Goal: Communication & Community: Answer question/provide support

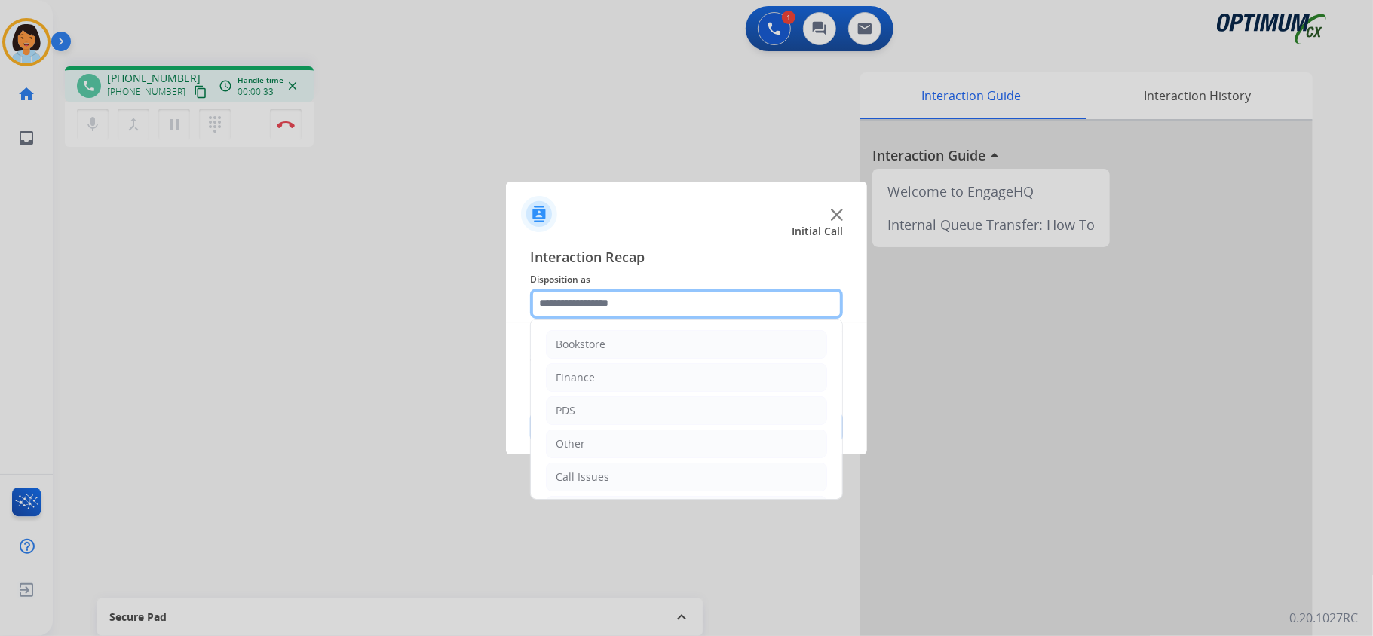
click at [782, 300] on input "text" at bounding box center [686, 304] width 313 height 30
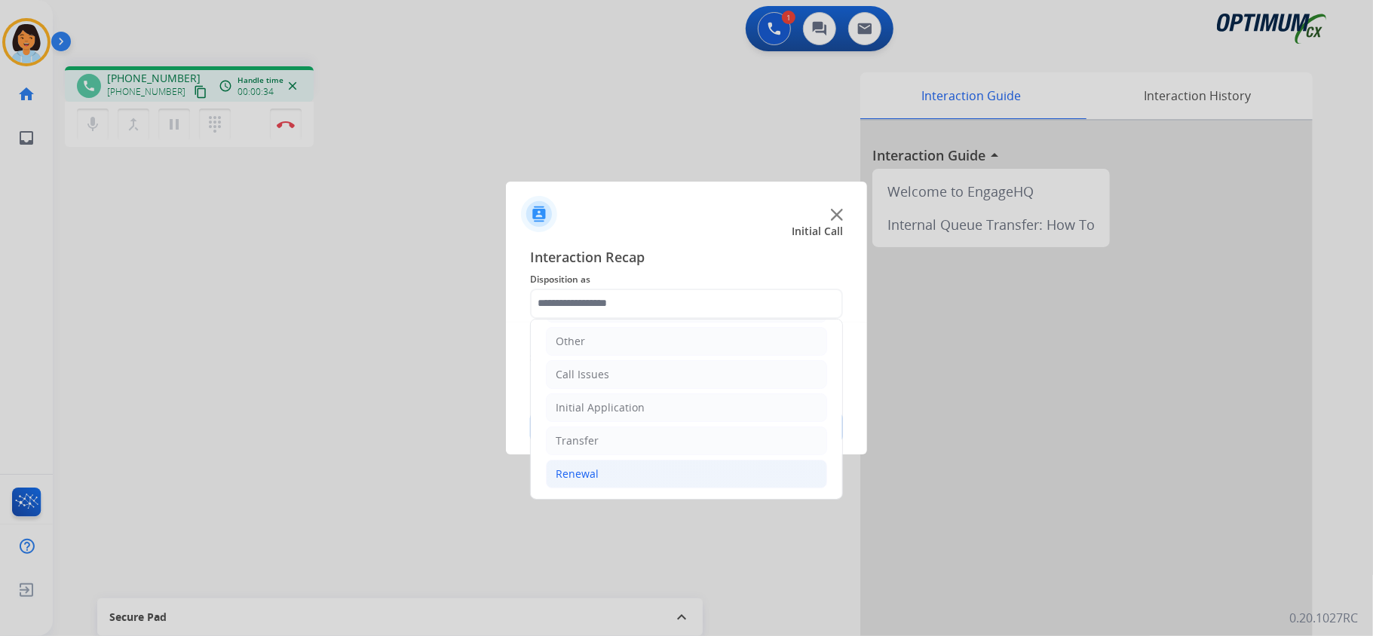
click at [592, 467] on div "Renewal" at bounding box center [577, 474] width 43 height 15
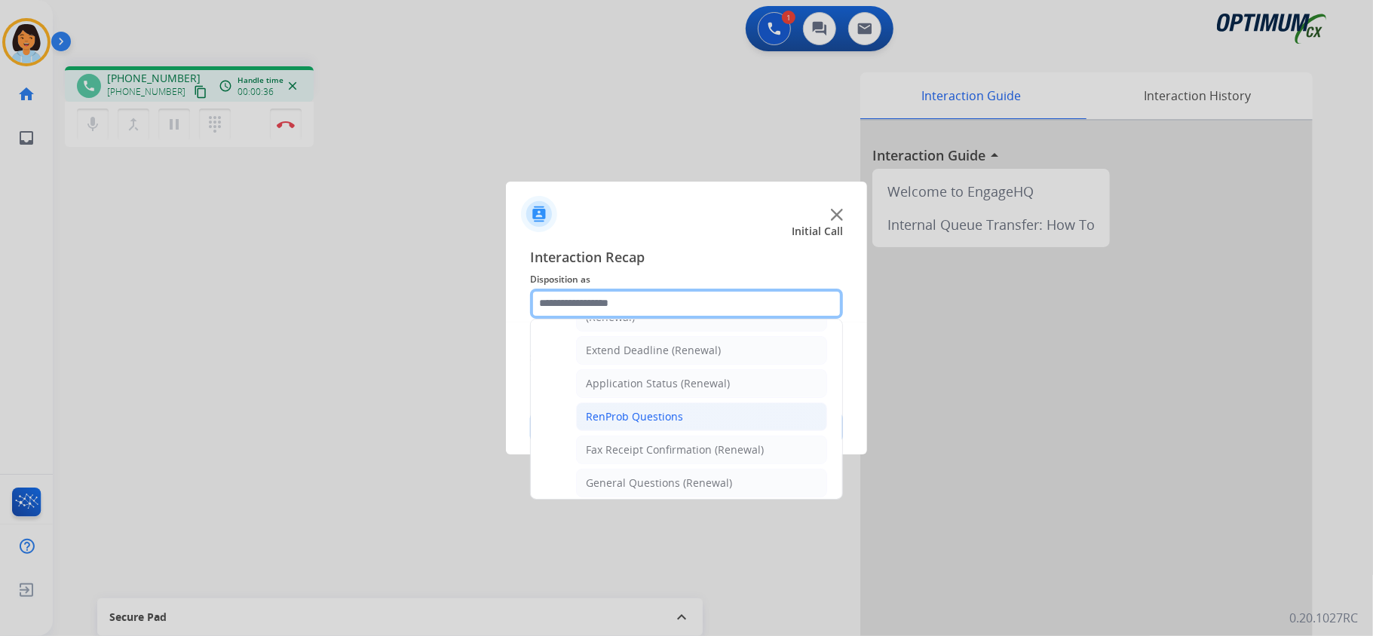
scroll to position [408, 0]
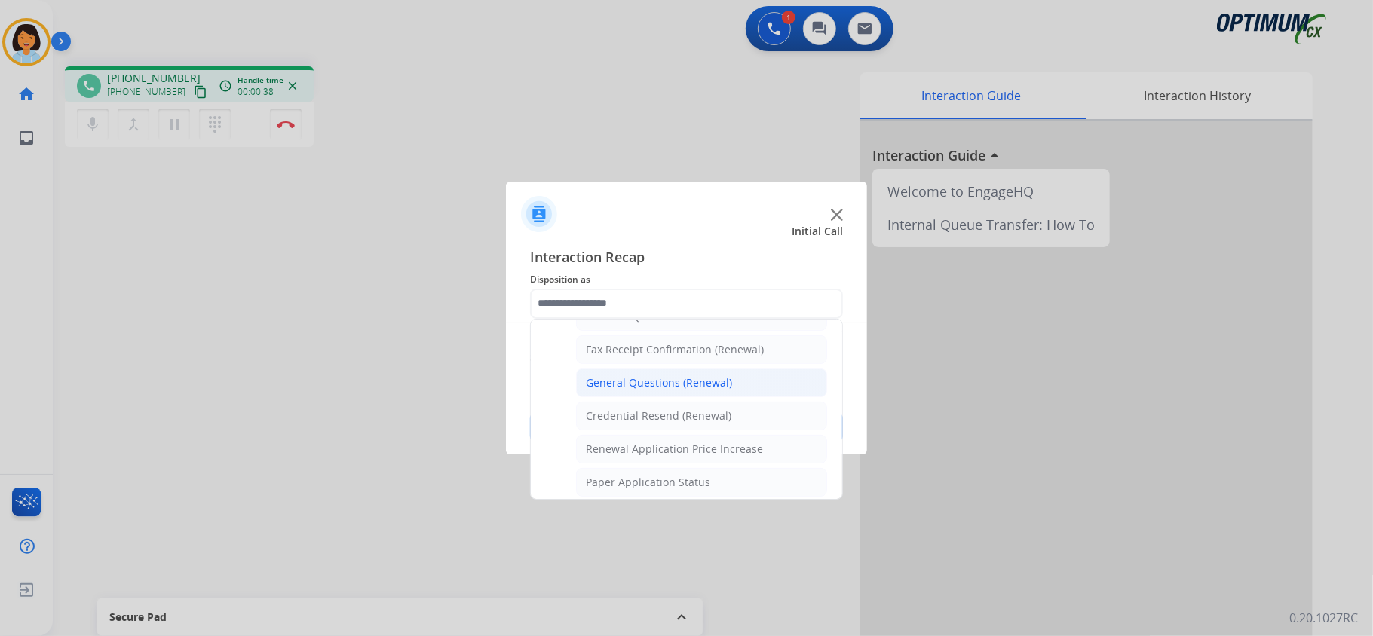
click at [648, 389] on div "General Questions (Renewal)" at bounding box center [659, 382] width 146 height 15
type input "**********"
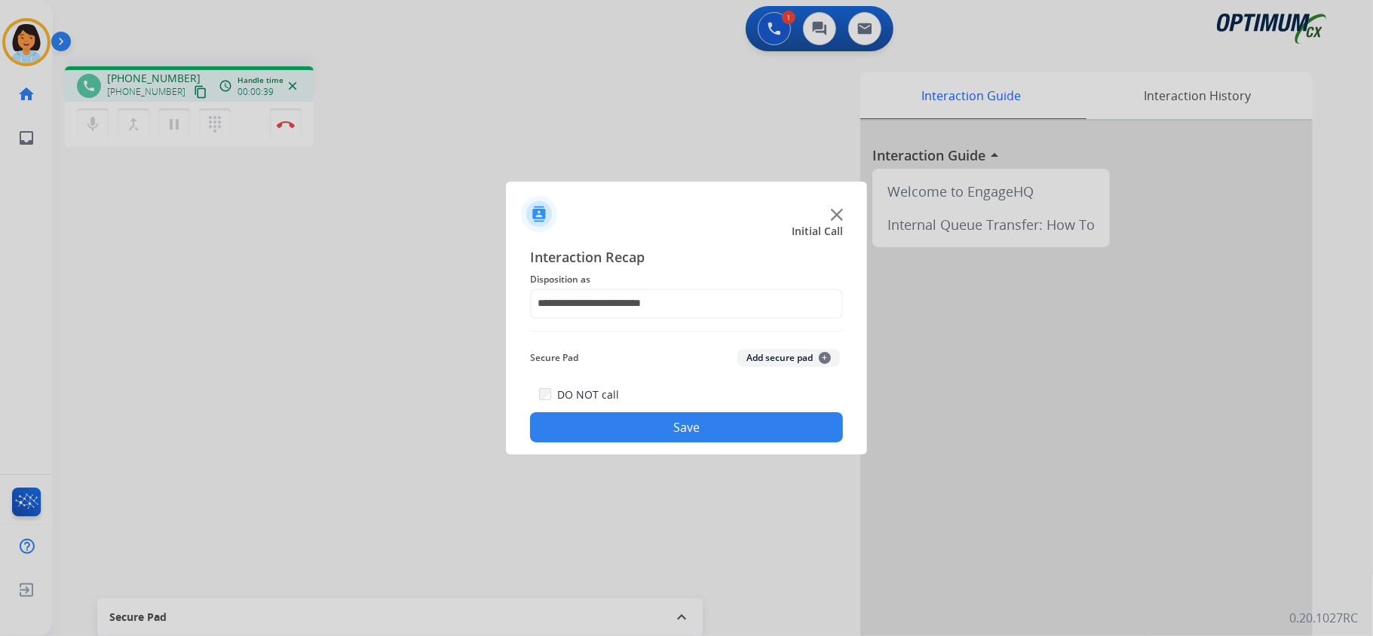
click at [636, 421] on button "Save" at bounding box center [686, 427] width 313 height 30
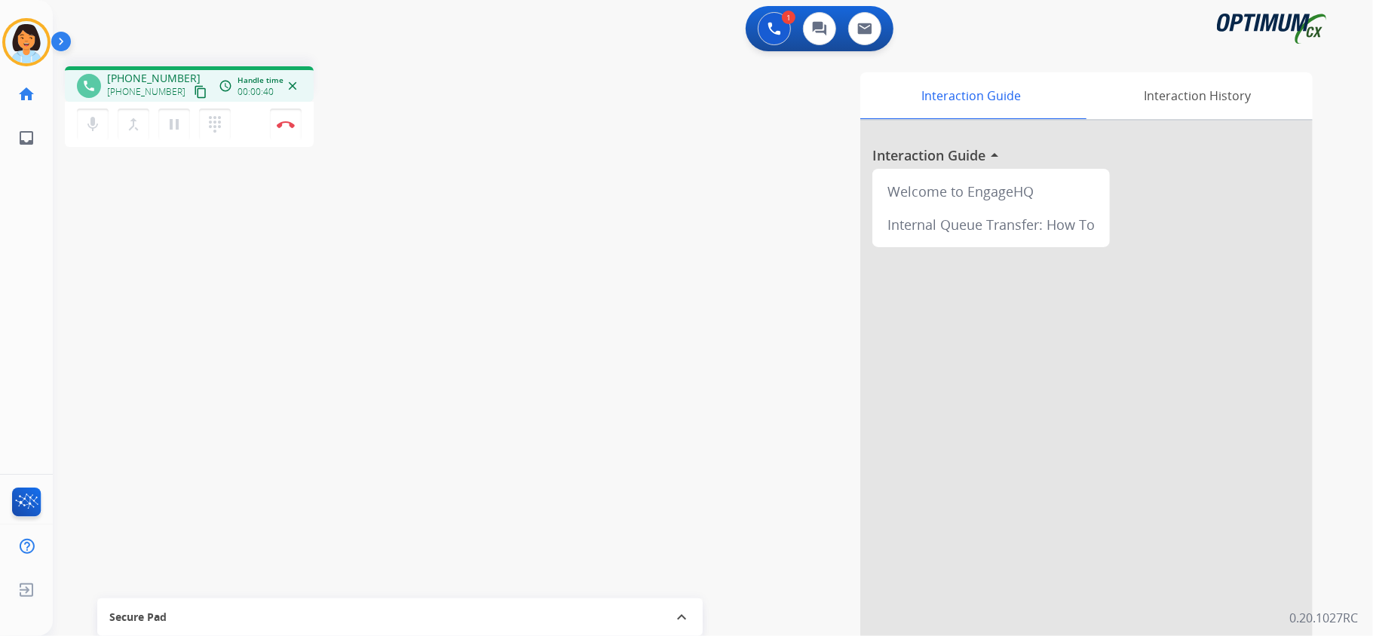
click at [194, 92] on mat-icon "content_copy" at bounding box center [201, 92] width 14 height 14
click at [285, 125] on img at bounding box center [286, 125] width 18 height 8
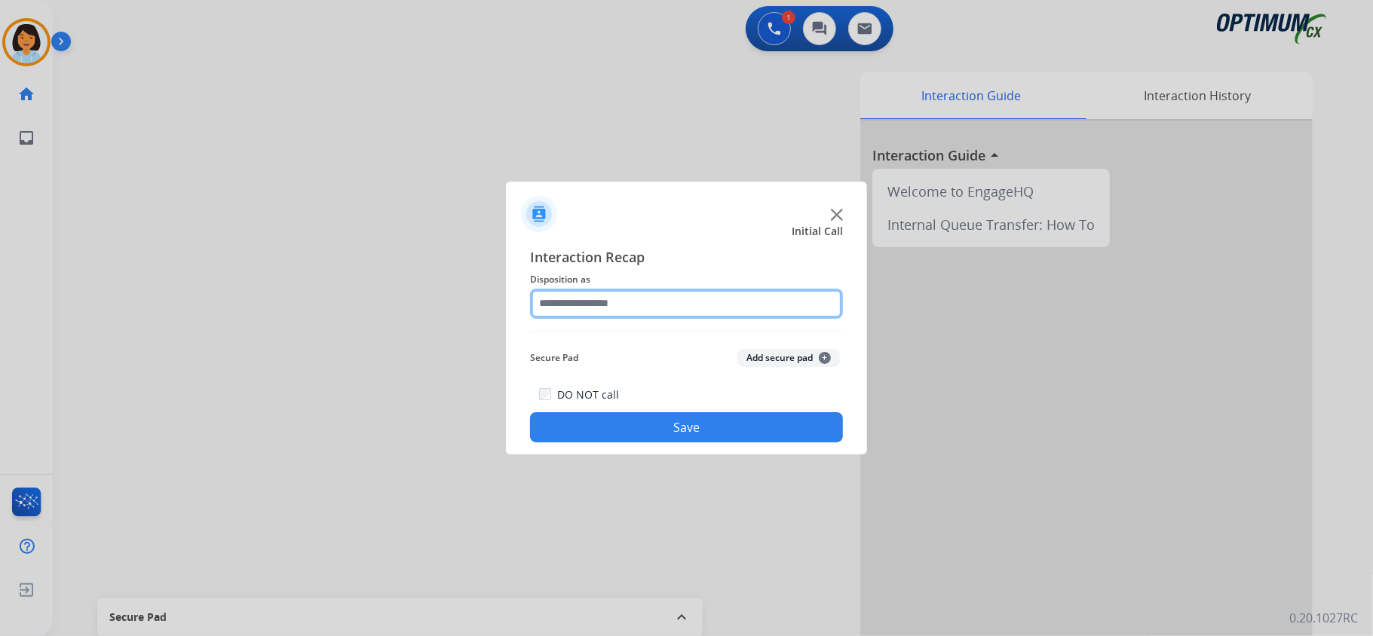
click at [610, 302] on input "text" at bounding box center [686, 304] width 313 height 30
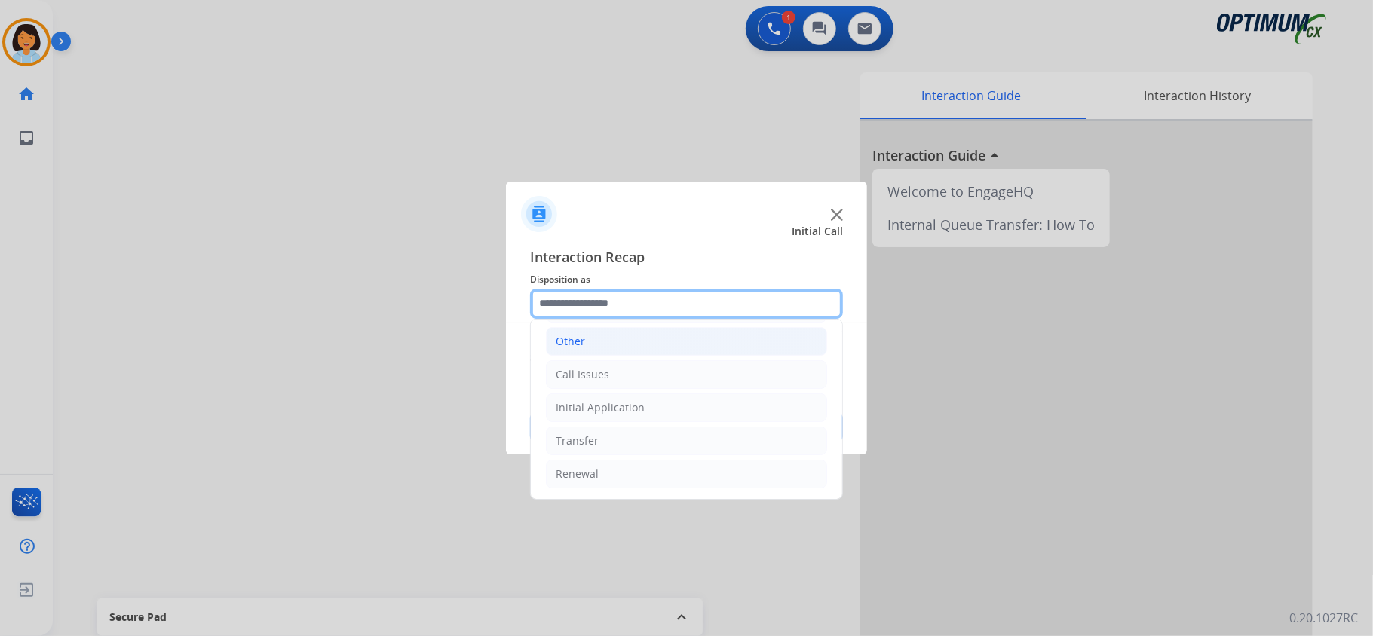
scroll to position [106, 0]
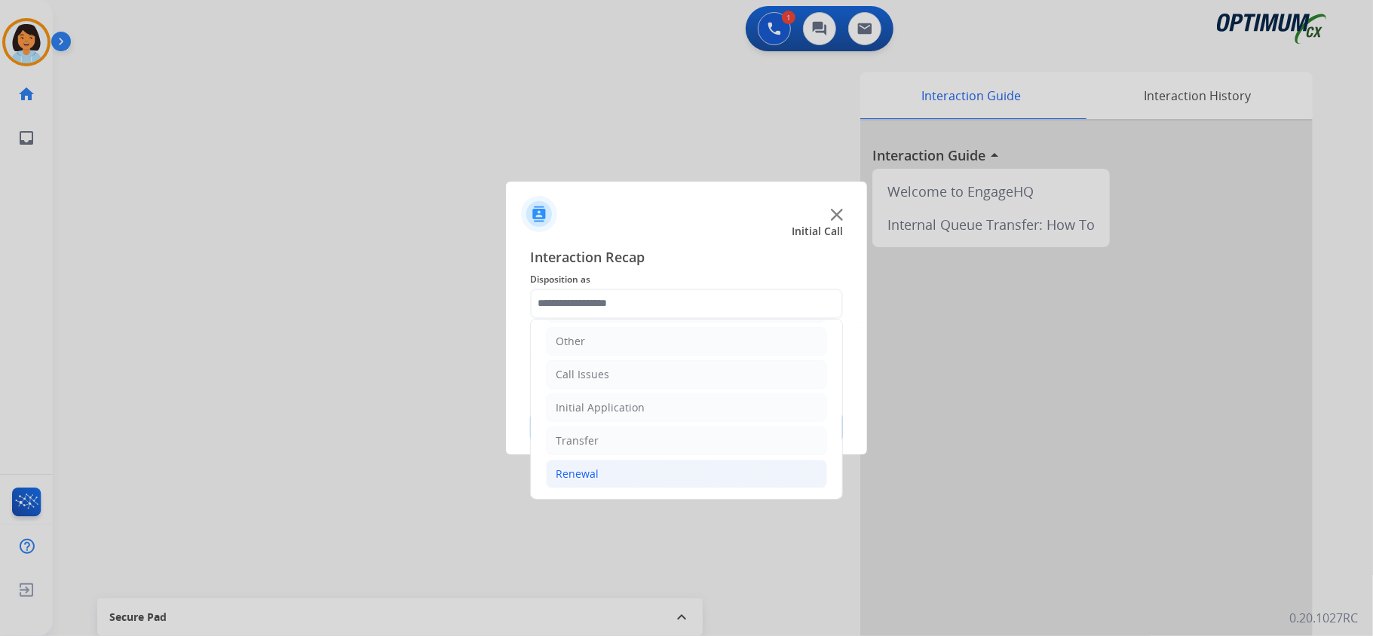
click at [603, 466] on li "Renewal" at bounding box center [686, 474] width 281 height 29
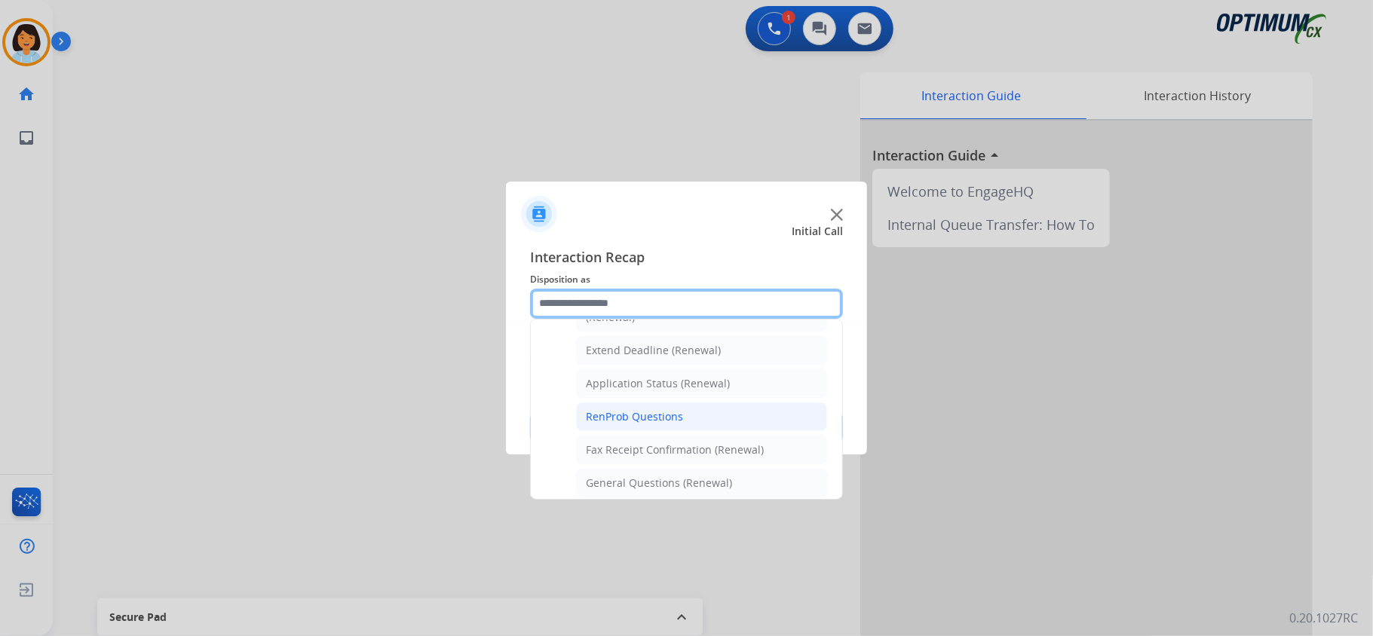
scroll to position [408, 0]
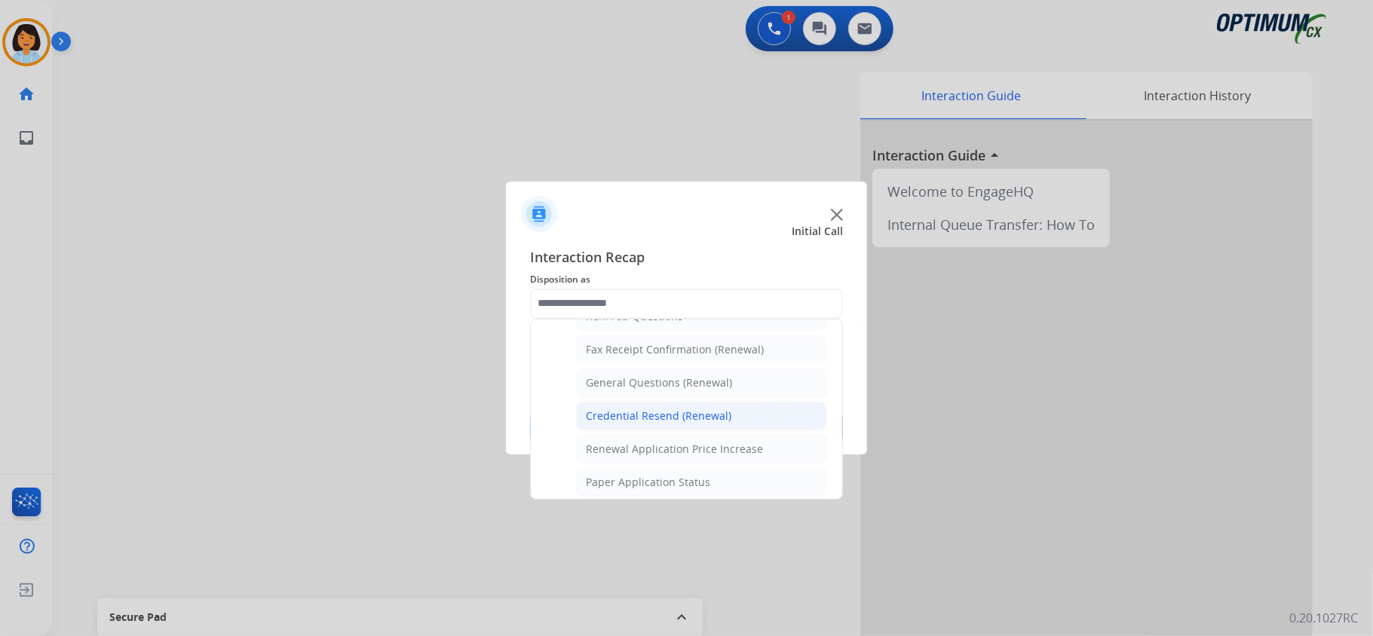
click at [649, 418] on div "Credential Resend (Renewal)" at bounding box center [658, 416] width 145 height 15
type input "**********"
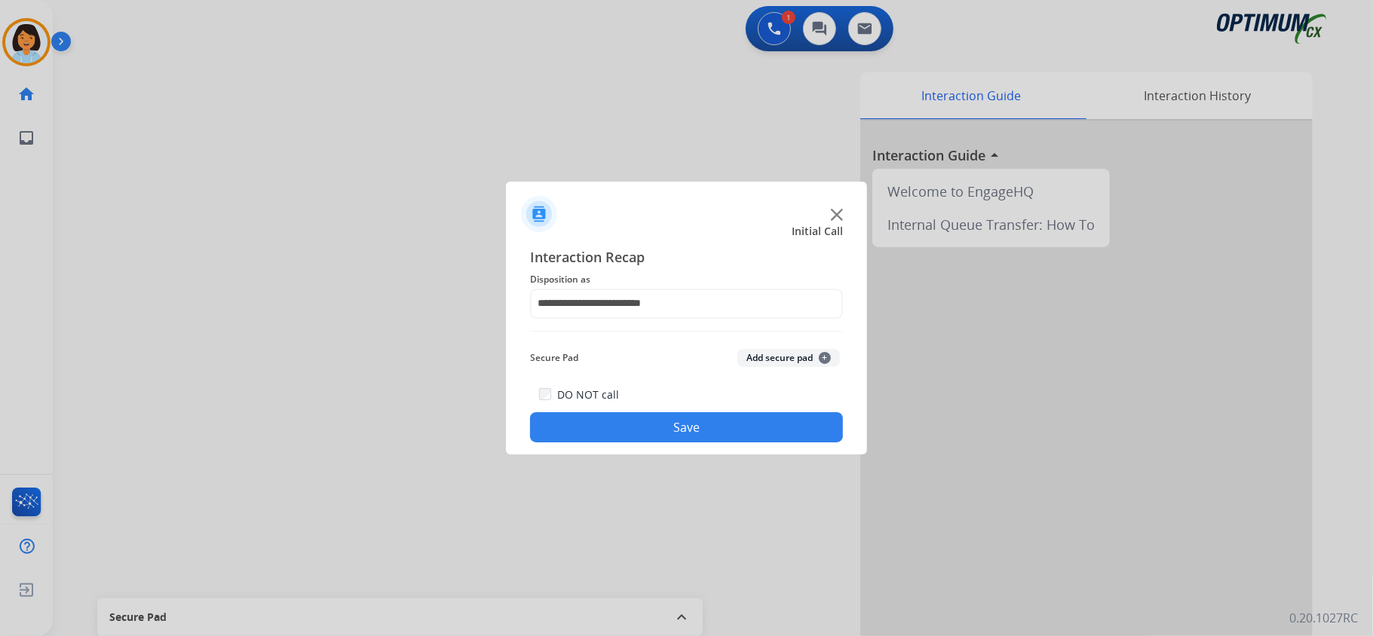
click at [648, 423] on button "Save" at bounding box center [686, 427] width 313 height 30
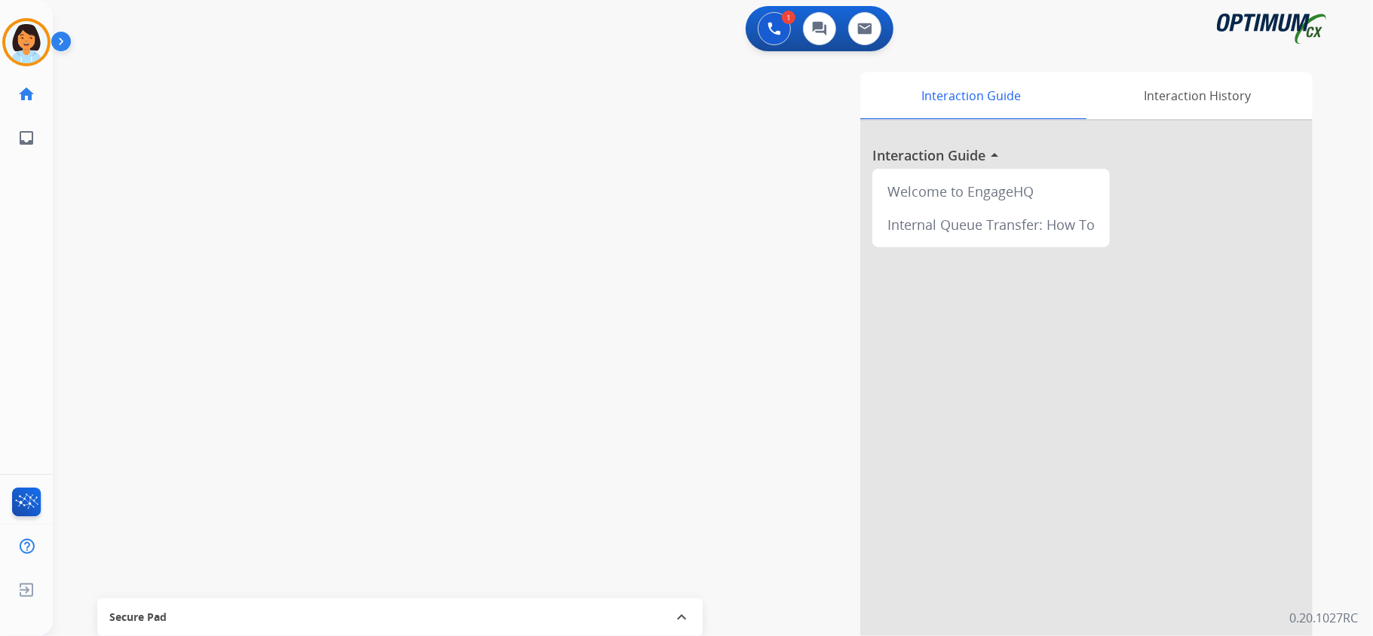
click at [31, 73] on li "home Home Home" at bounding box center [26, 94] width 42 height 42
click at [29, 54] on img at bounding box center [26, 42] width 42 height 42
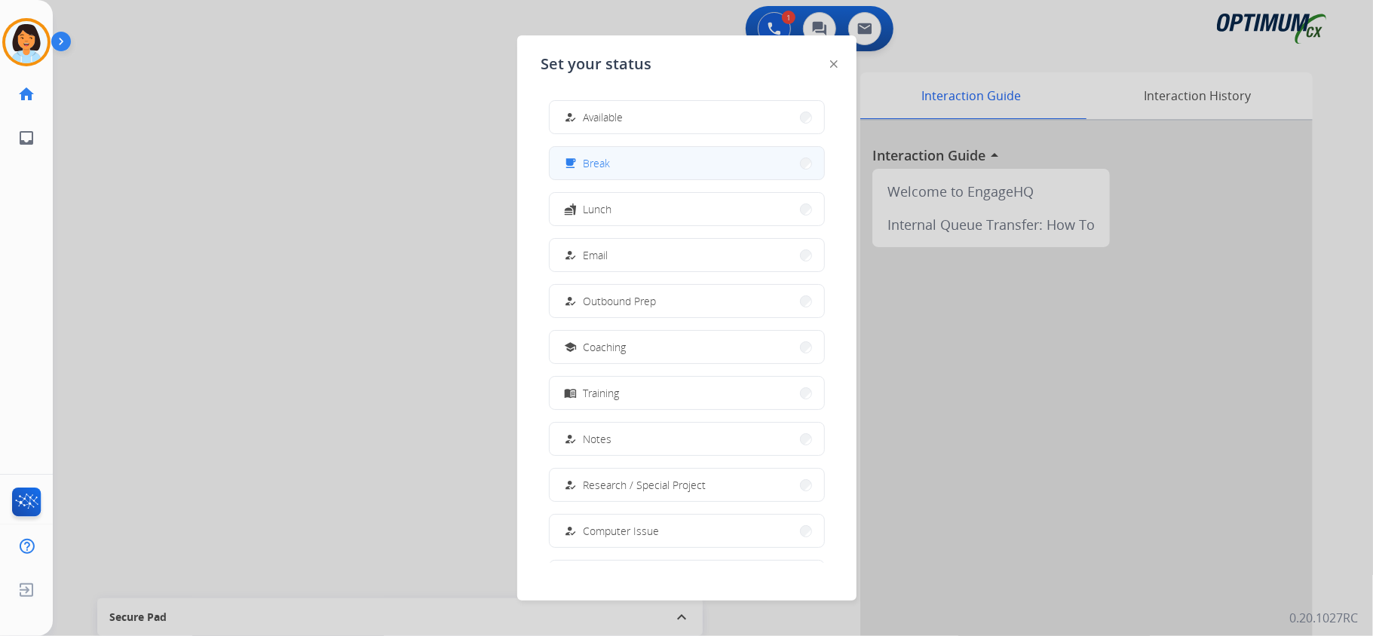
click at [725, 176] on button "free_breakfast Break" at bounding box center [686, 163] width 274 height 32
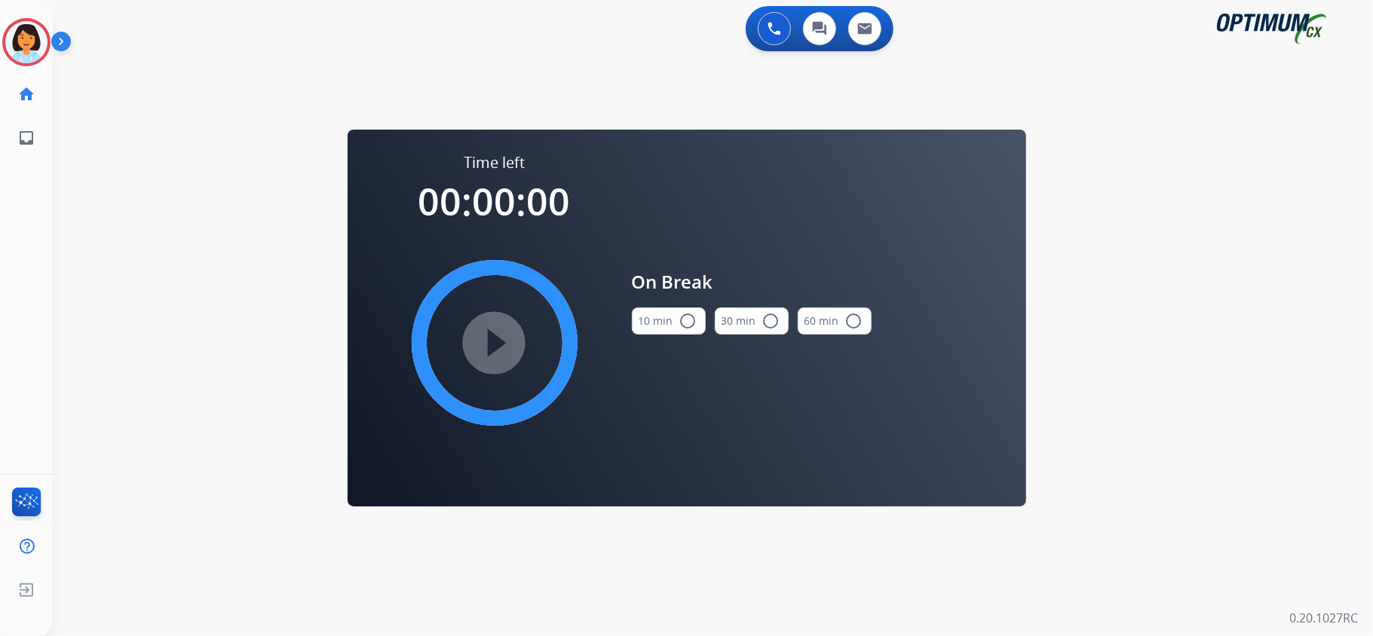
drag, startPoint x: 681, startPoint y: 320, endPoint x: 555, endPoint y: 336, distance: 127.7
click at [680, 320] on mat-icon "radio_button_unchecked" at bounding box center [688, 321] width 18 height 18
click at [503, 336] on mat-icon "play_circle_filled" at bounding box center [494, 343] width 18 height 18
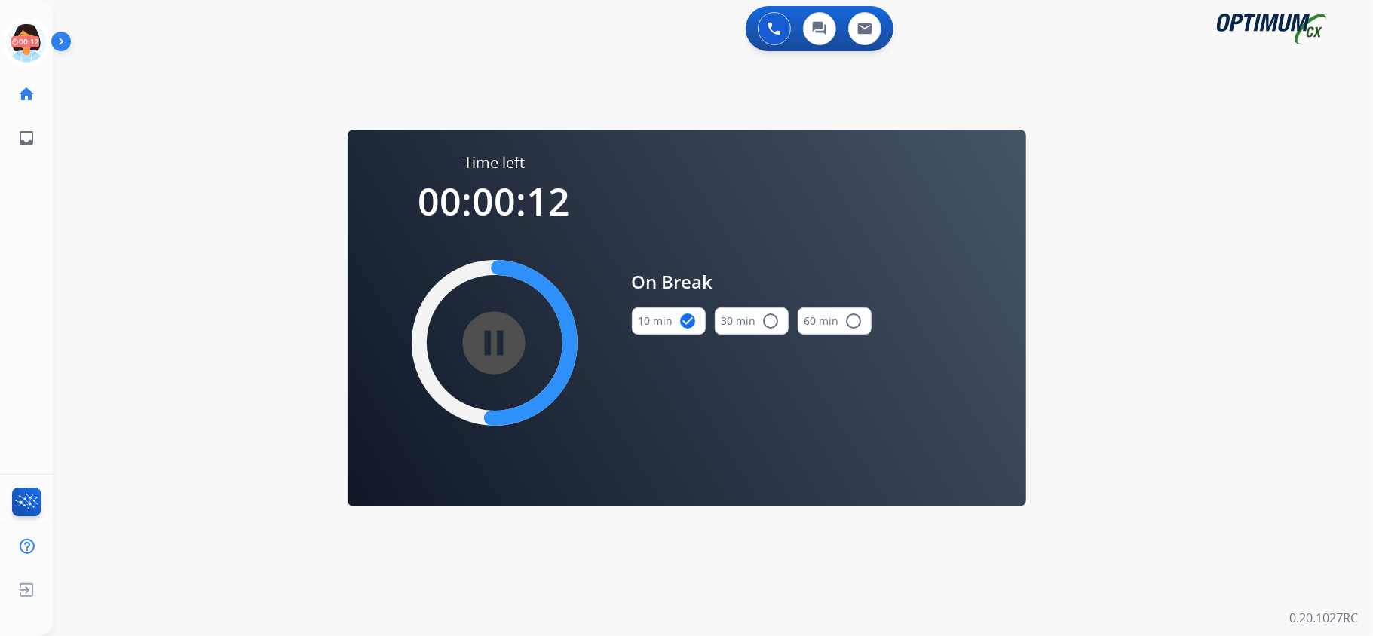
click at [163, 92] on div "swap_horiz Break voice bridge close_fullscreen Connect 3-Way Call merge_type Se…" at bounding box center [695, 90] width 1284 height 72
click at [21, 35] on icon at bounding box center [26, 42] width 49 height 49
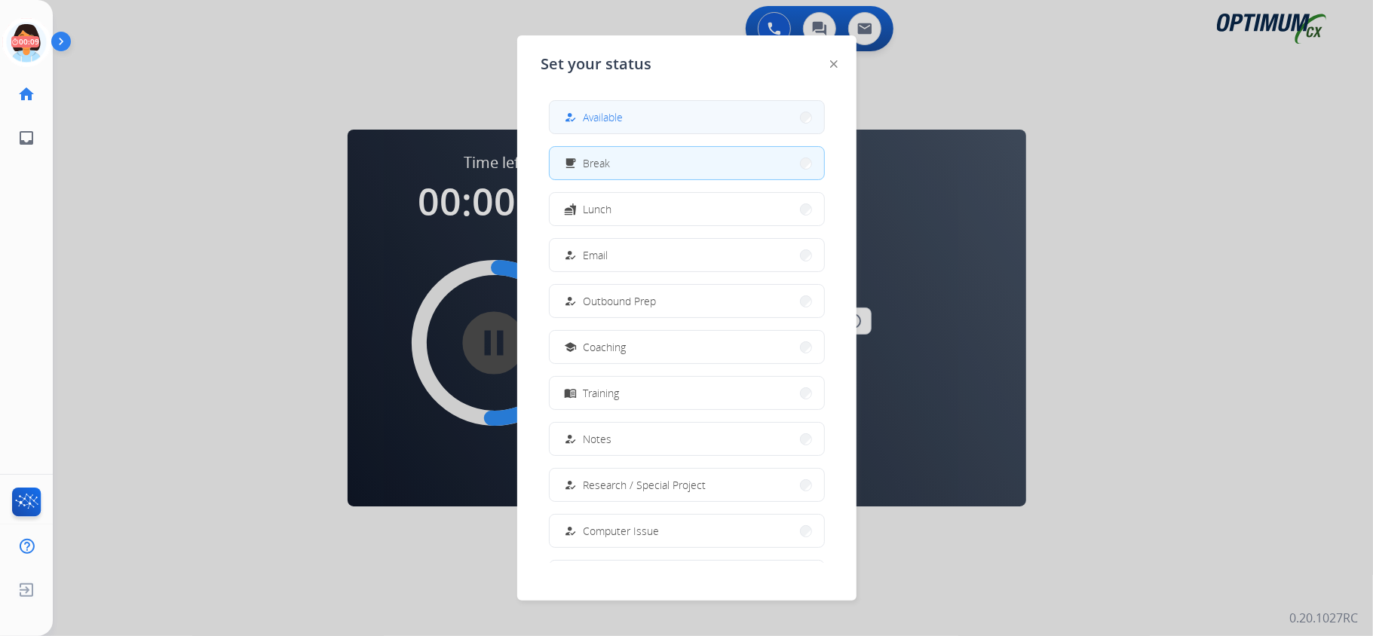
click at [707, 127] on button "how_to_reg Available" at bounding box center [686, 117] width 274 height 32
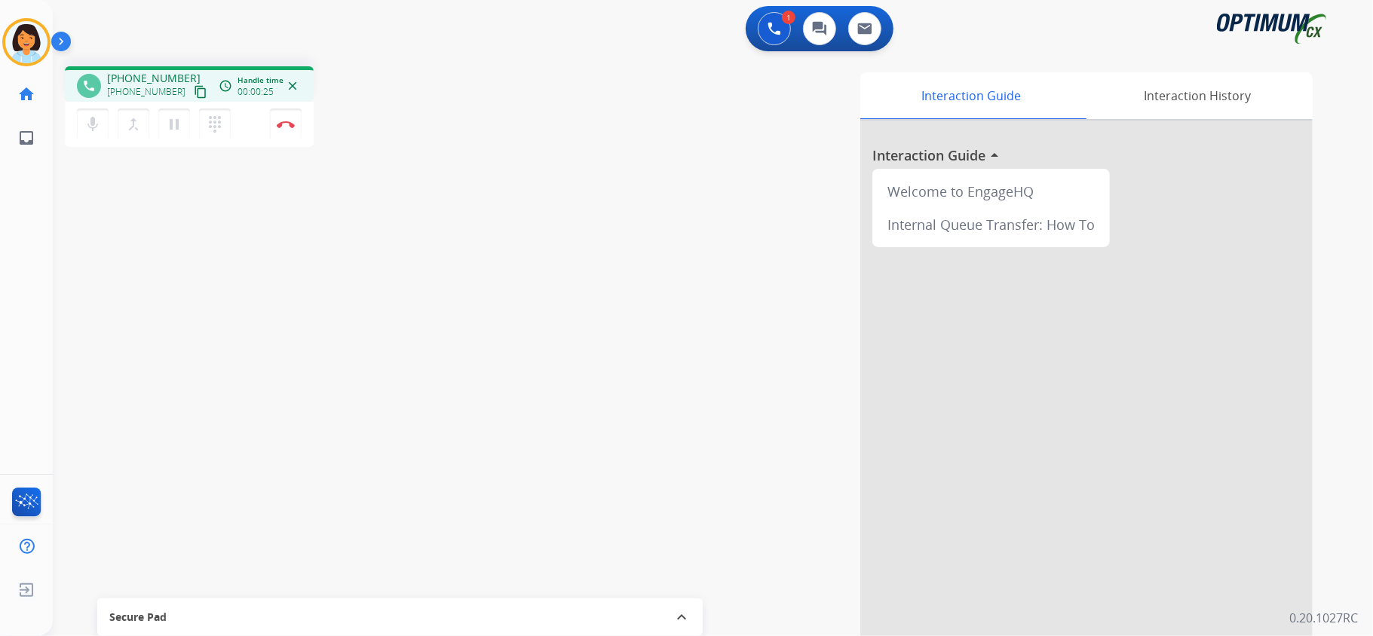
click at [461, 172] on div "phone +12054010832 +12054010832 content_copy access_time Call metrics Queue 00:…" at bounding box center [695, 368] width 1284 height 629
click at [194, 92] on mat-icon "content_copy" at bounding box center [201, 92] width 14 height 14
click at [194, 91] on mat-icon "content_copy" at bounding box center [201, 92] width 14 height 14
click at [286, 124] on img at bounding box center [286, 125] width 18 height 8
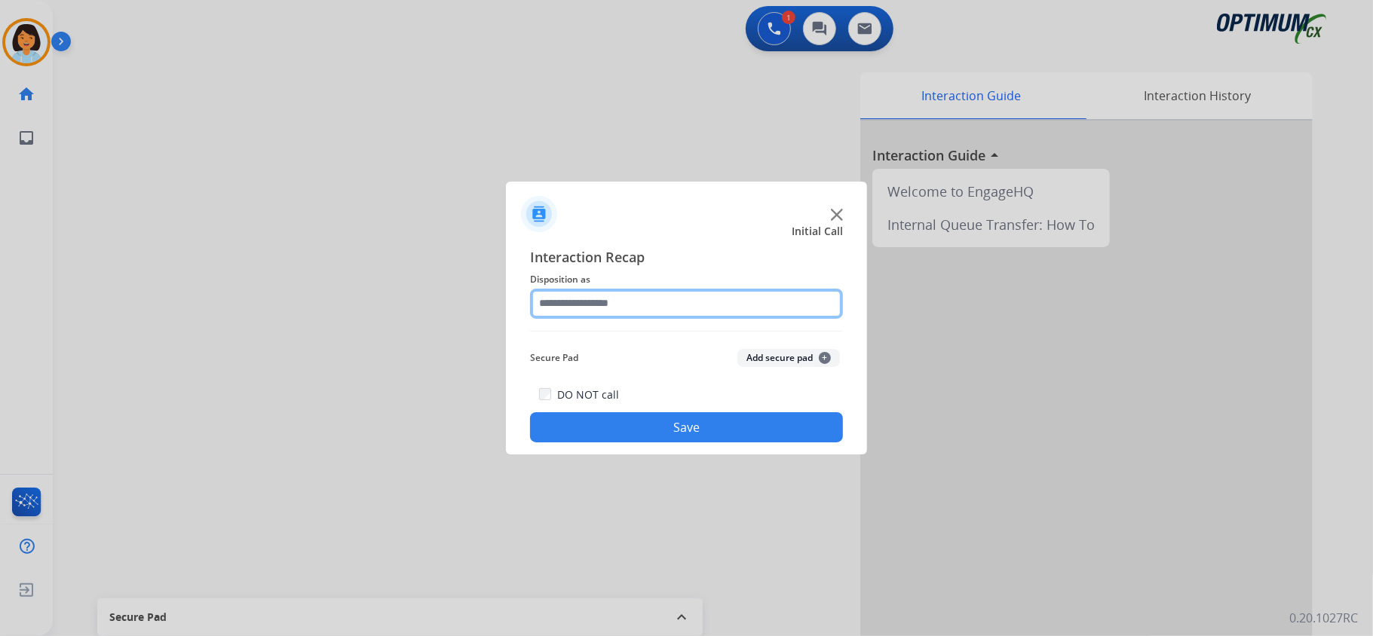
click at [615, 295] on input "text" at bounding box center [686, 304] width 313 height 30
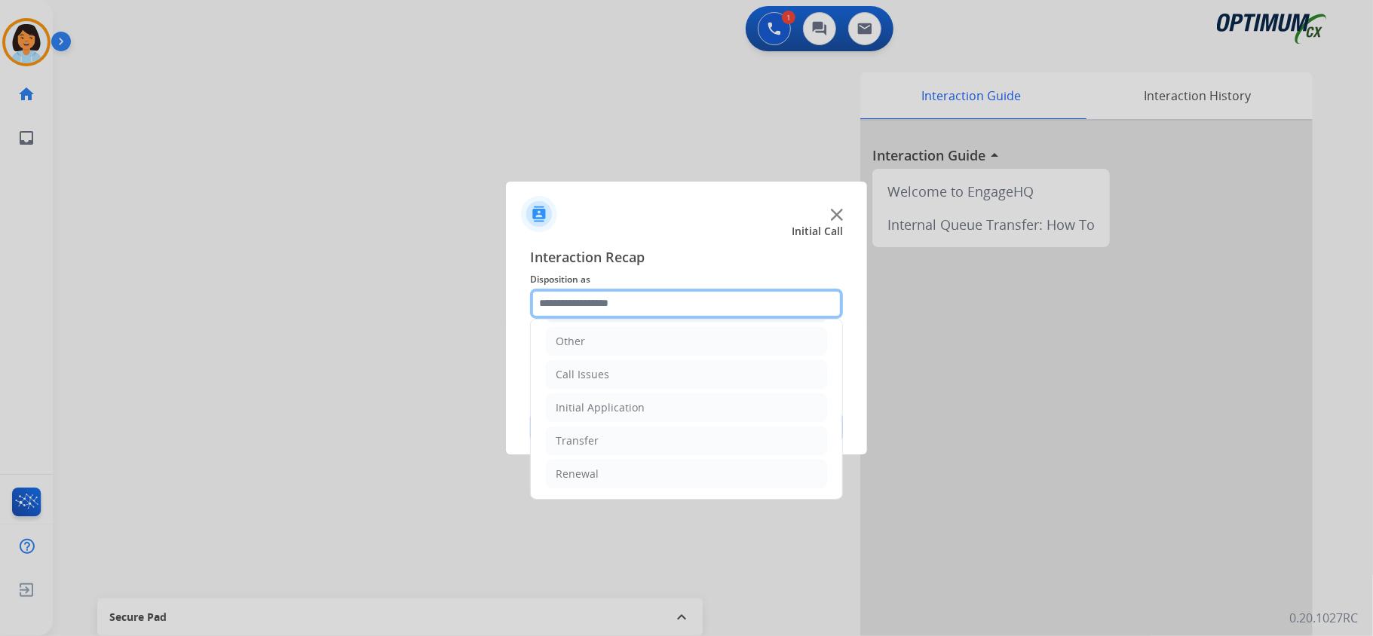
scroll to position [106, 0]
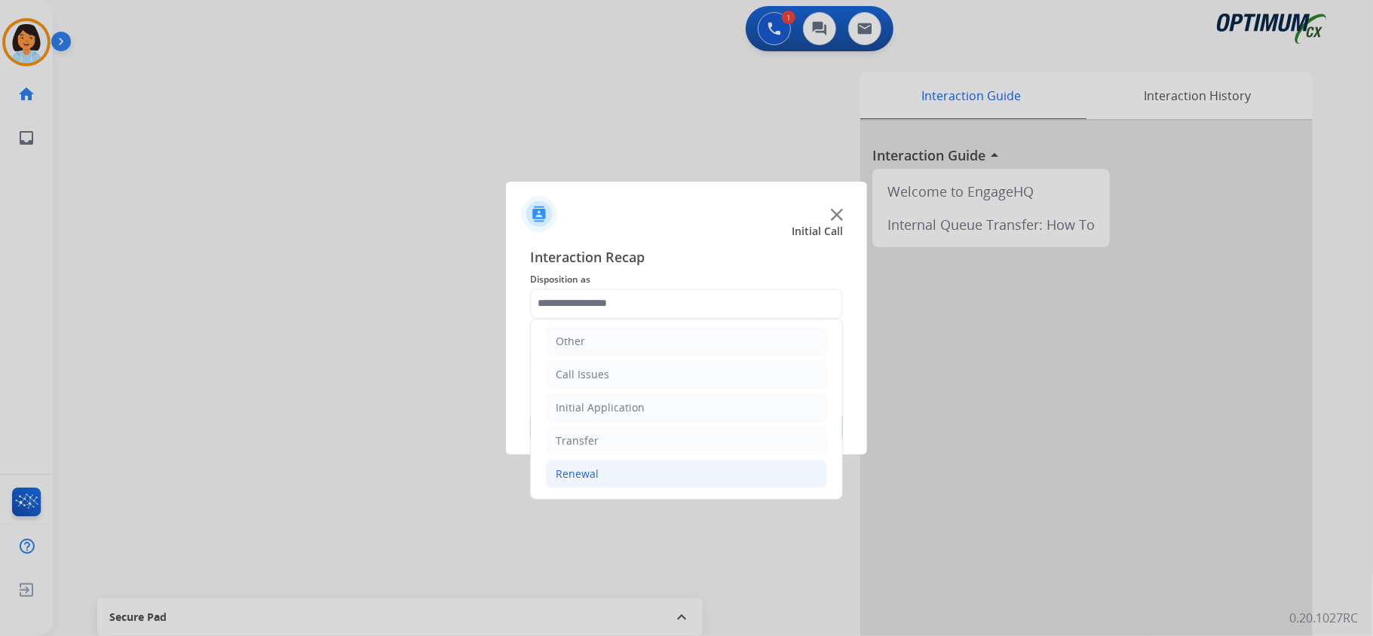
click at [611, 467] on li "Renewal" at bounding box center [686, 474] width 281 height 29
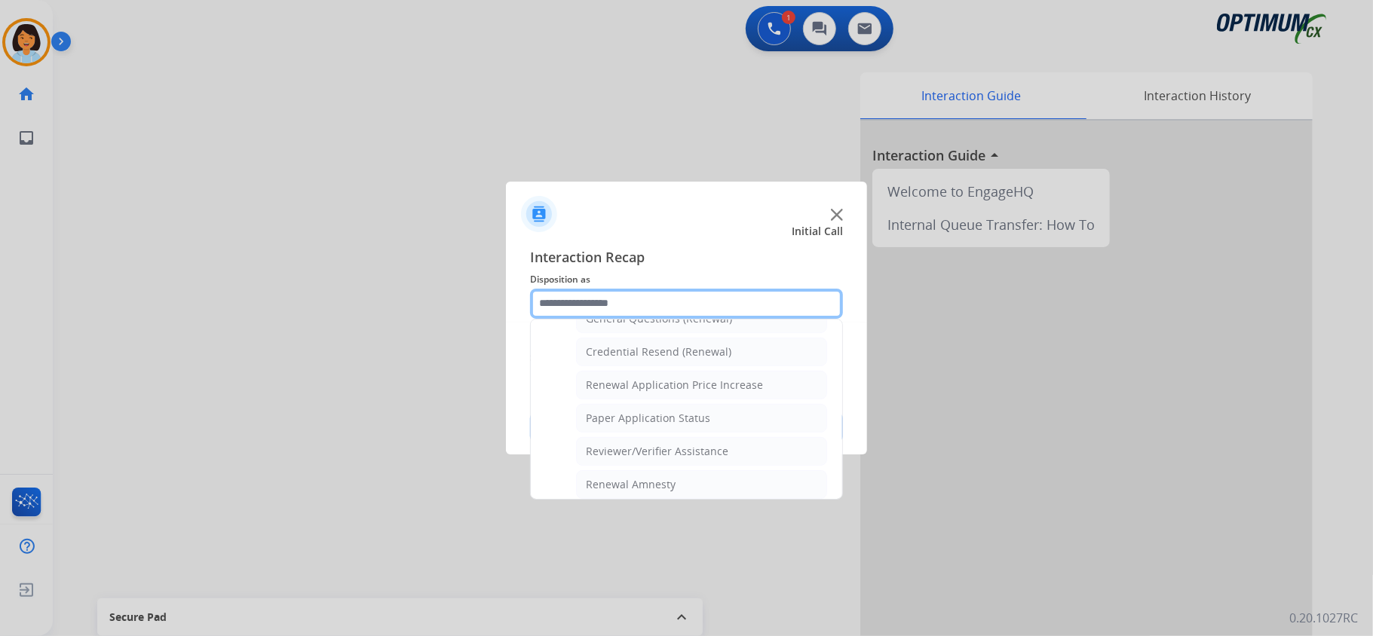
scroll to position [508, 0]
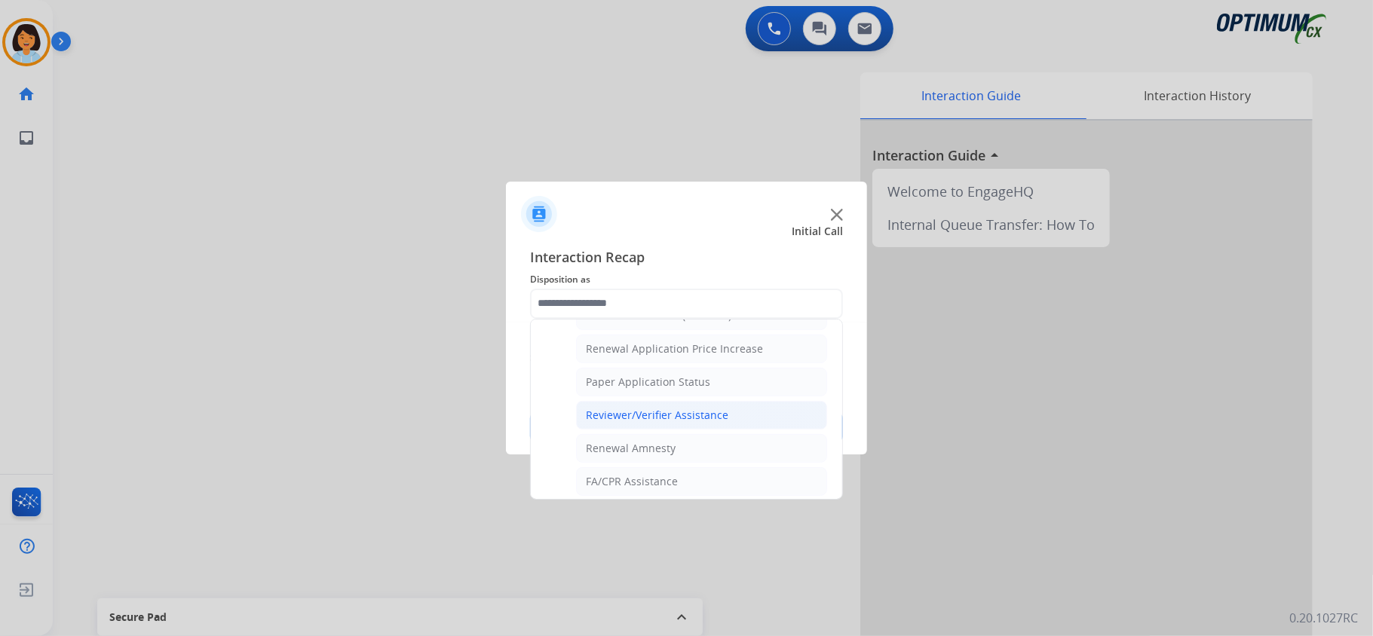
click at [665, 423] on div "Reviewer/Verifier Assistance" at bounding box center [657, 415] width 142 height 15
type input "**********"
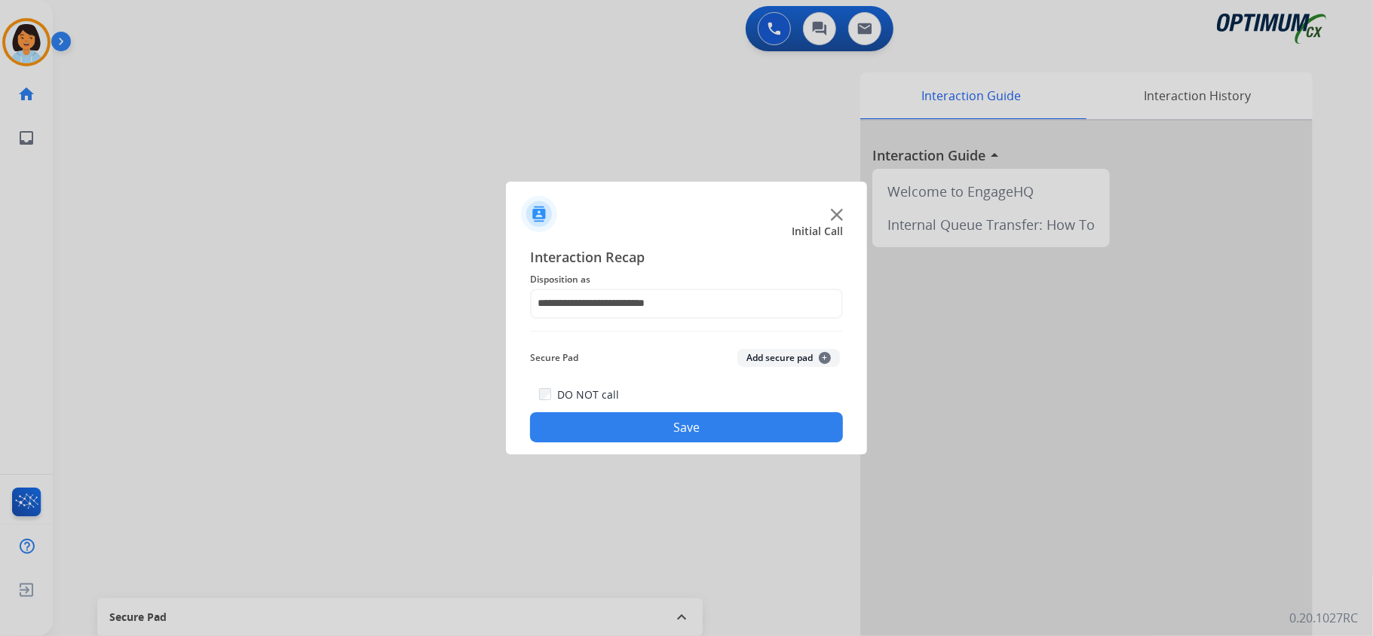
click at [677, 442] on button "Save" at bounding box center [686, 427] width 313 height 30
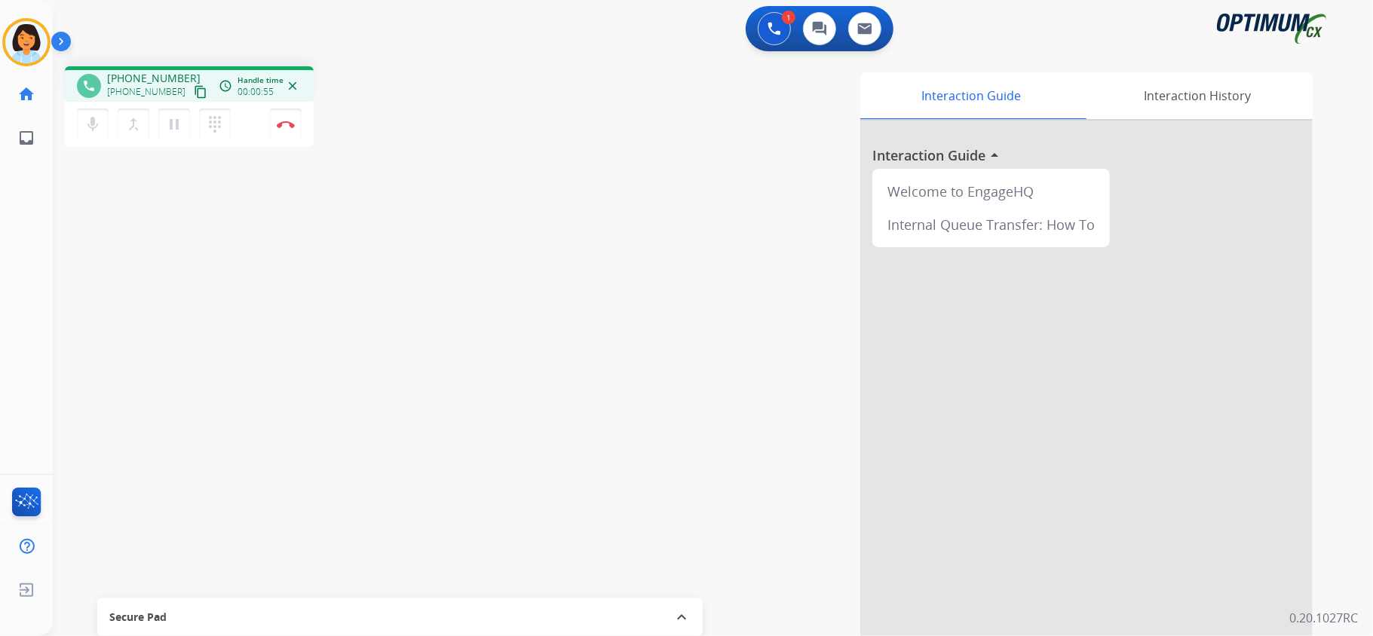
click at [194, 91] on mat-icon "content_copy" at bounding box center [201, 92] width 14 height 14
click at [298, 136] on button "Disconnect" at bounding box center [286, 125] width 32 height 32
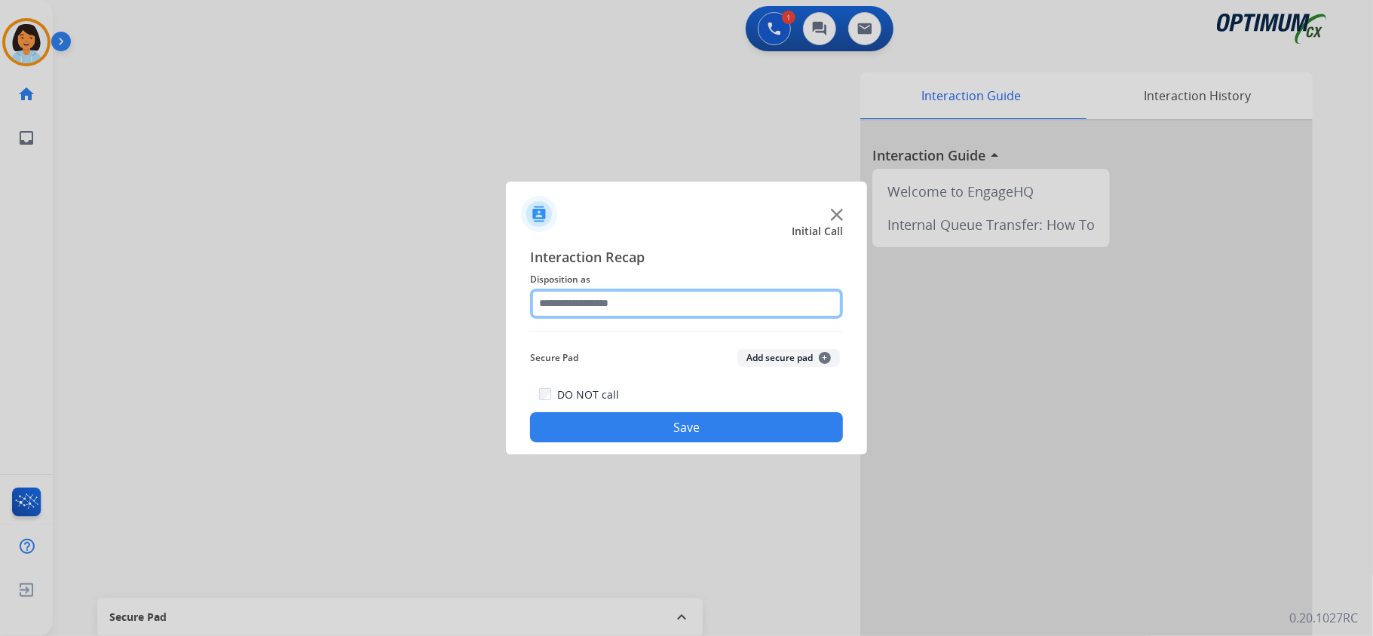
click at [652, 300] on input "text" at bounding box center [686, 304] width 313 height 30
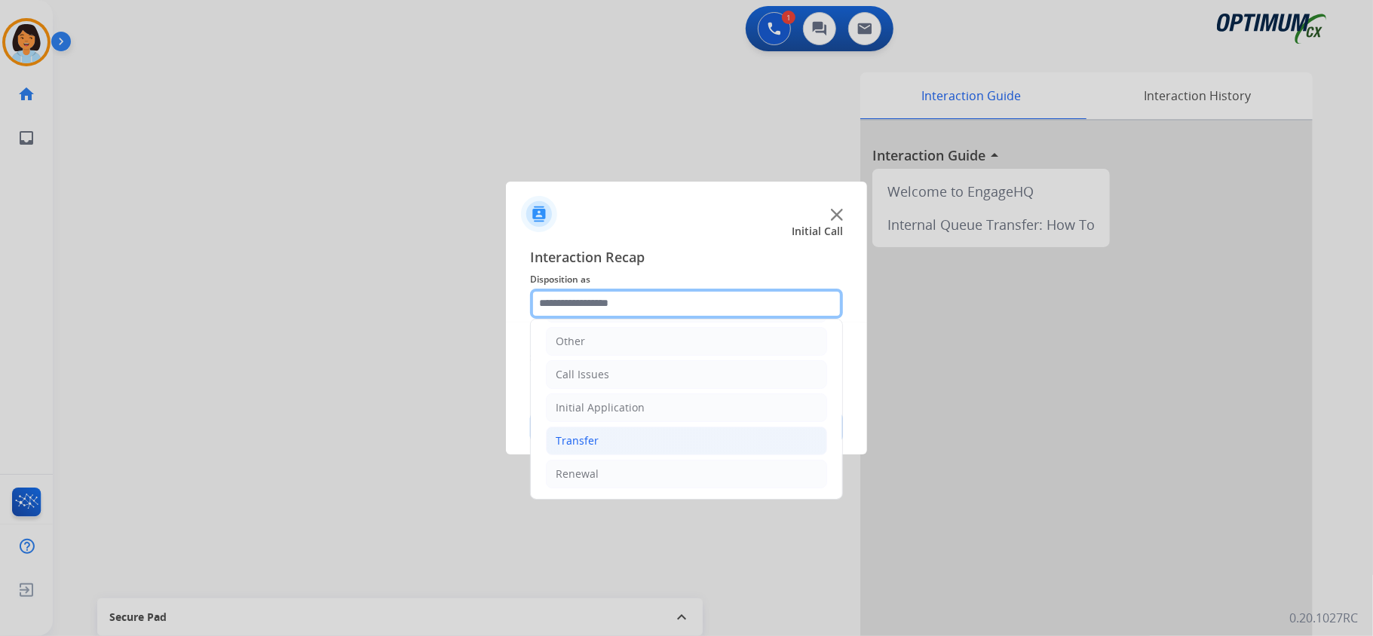
scroll to position [106, 0]
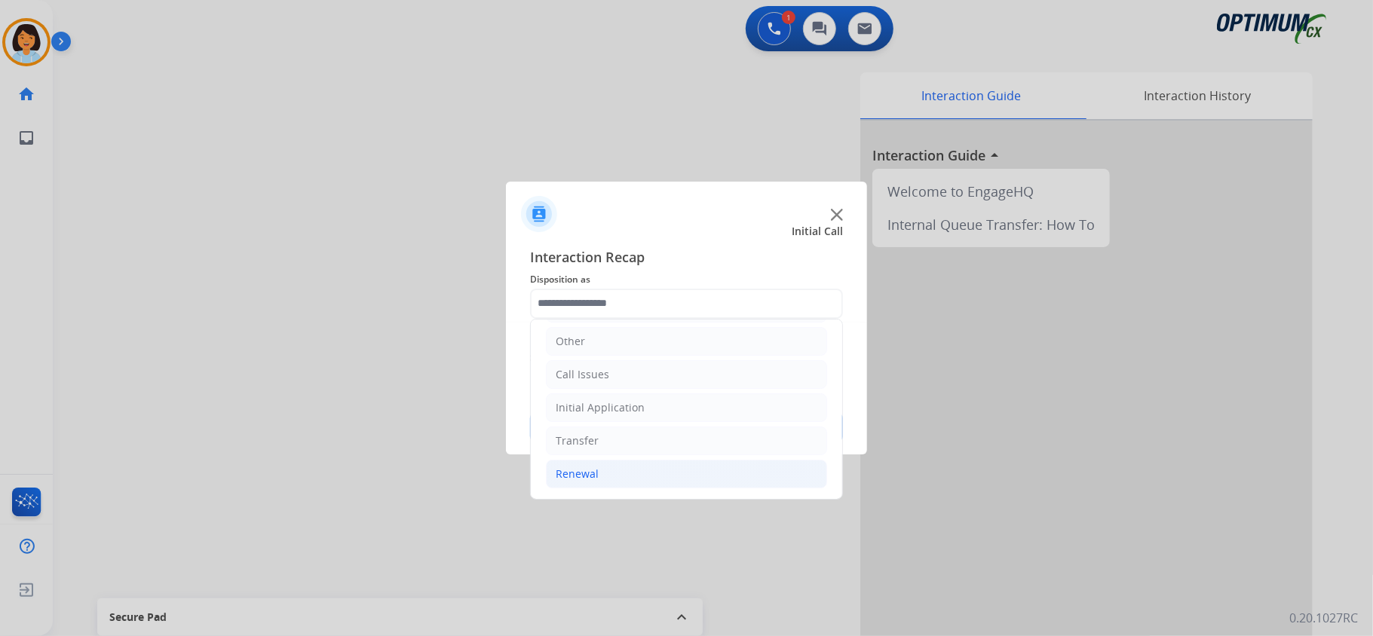
click at [603, 468] on li "Renewal" at bounding box center [686, 474] width 281 height 29
click at [592, 393] on li "Initial Application" at bounding box center [686, 404] width 281 height 29
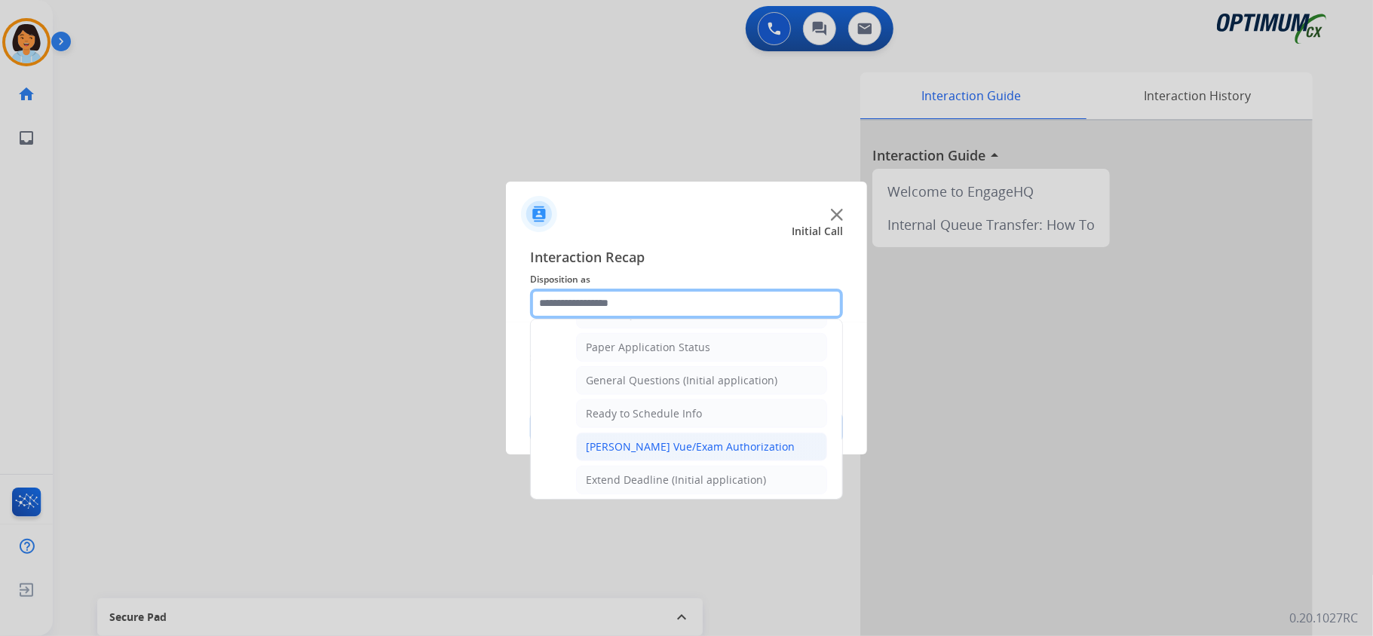
scroll to position [810, 0]
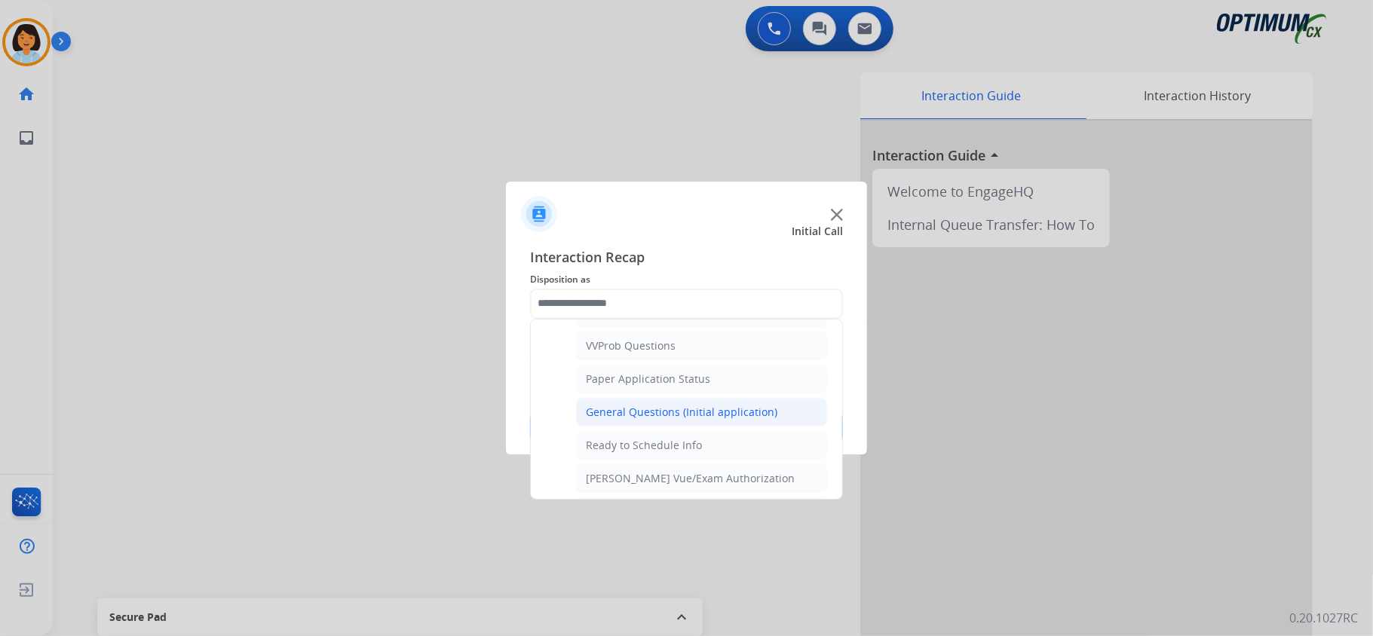
click at [664, 417] on div "General Questions (Initial application)" at bounding box center [681, 412] width 191 height 15
type input "**********"
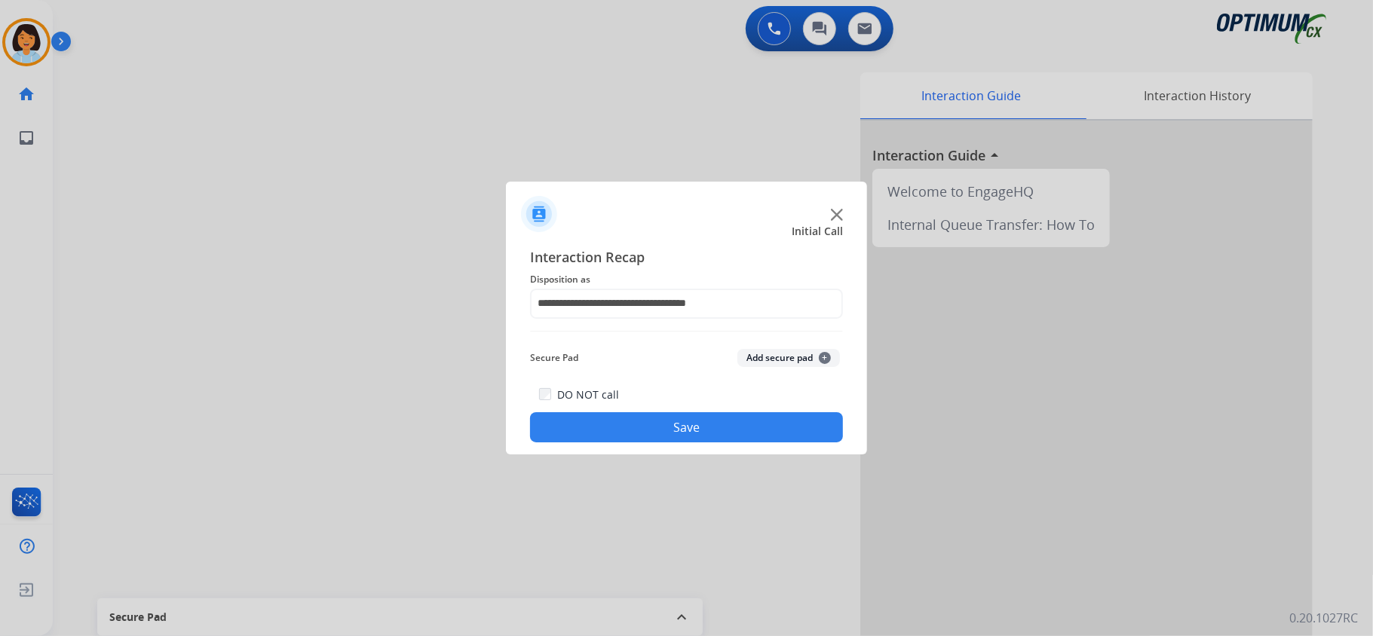
click at [628, 434] on button "Save" at bounding box center [686, 427] width 313 height 30
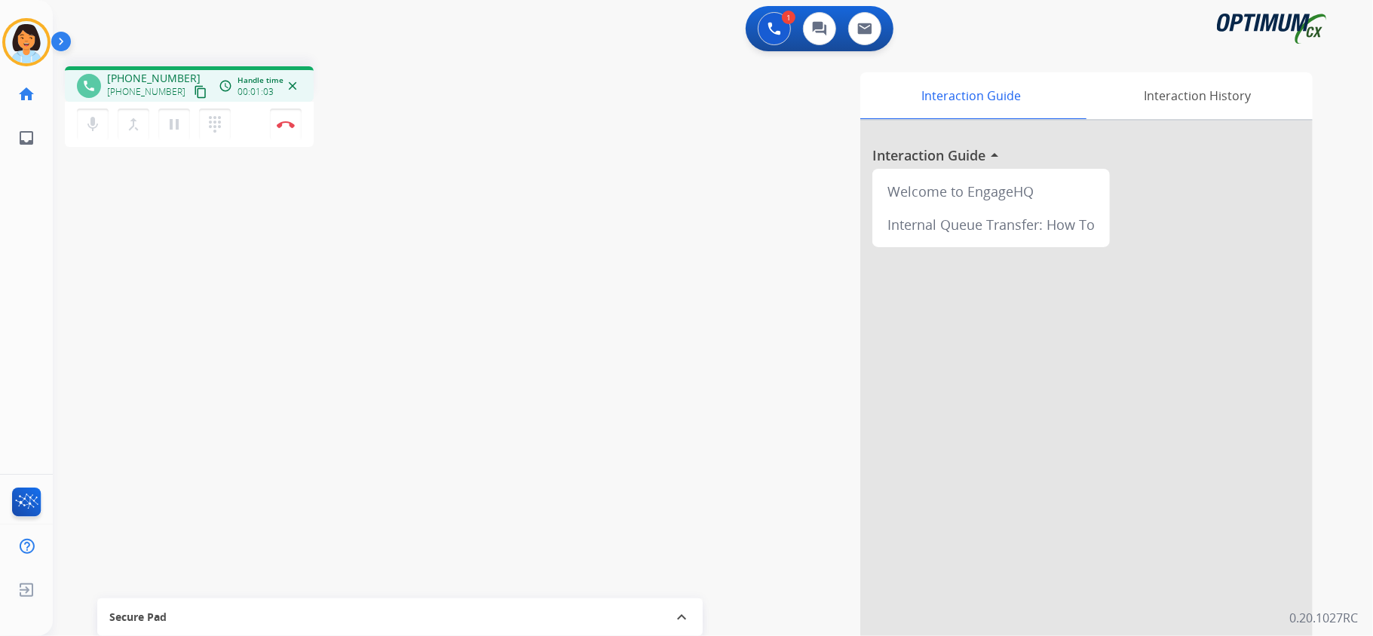
click at [194, 87] on mat-icon "content_copy" at bounding box center [201, 92] width 14 height 14
click at [293, 130] on button "Disconnect" at bounding box center [286, 125] width 32 height 32
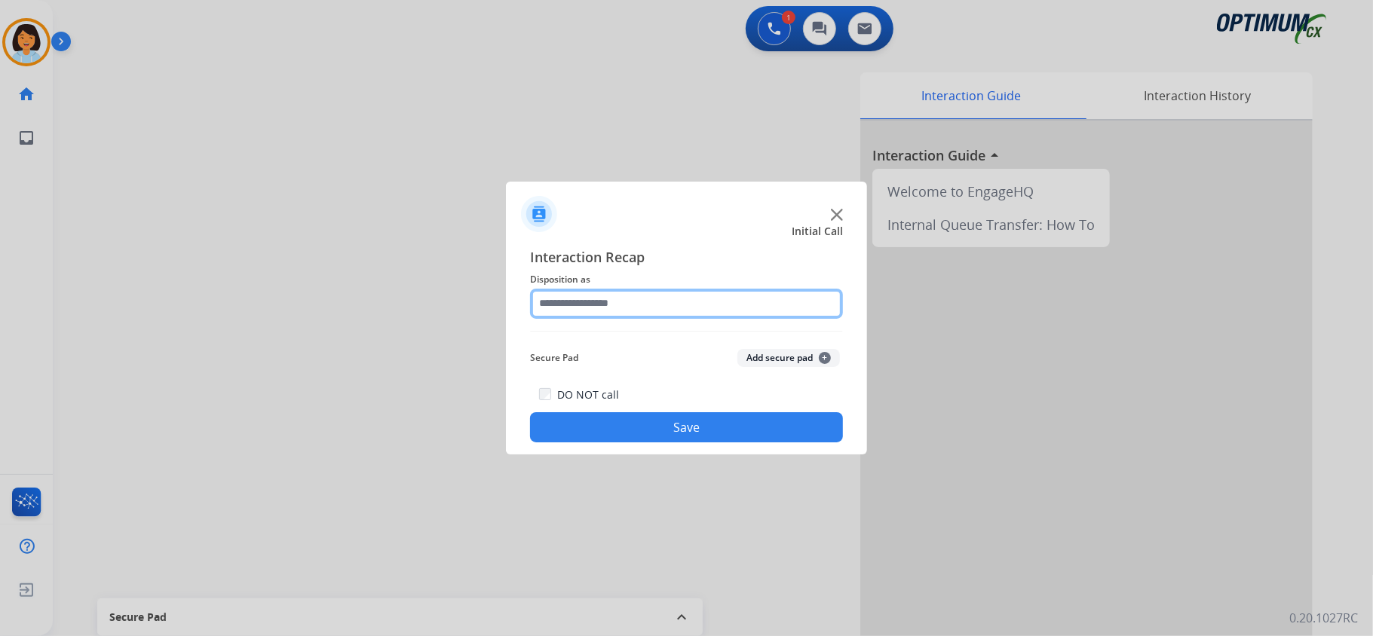
click at [628, 305] on input "text" at bounding box center [686, 304] width 313 height 30
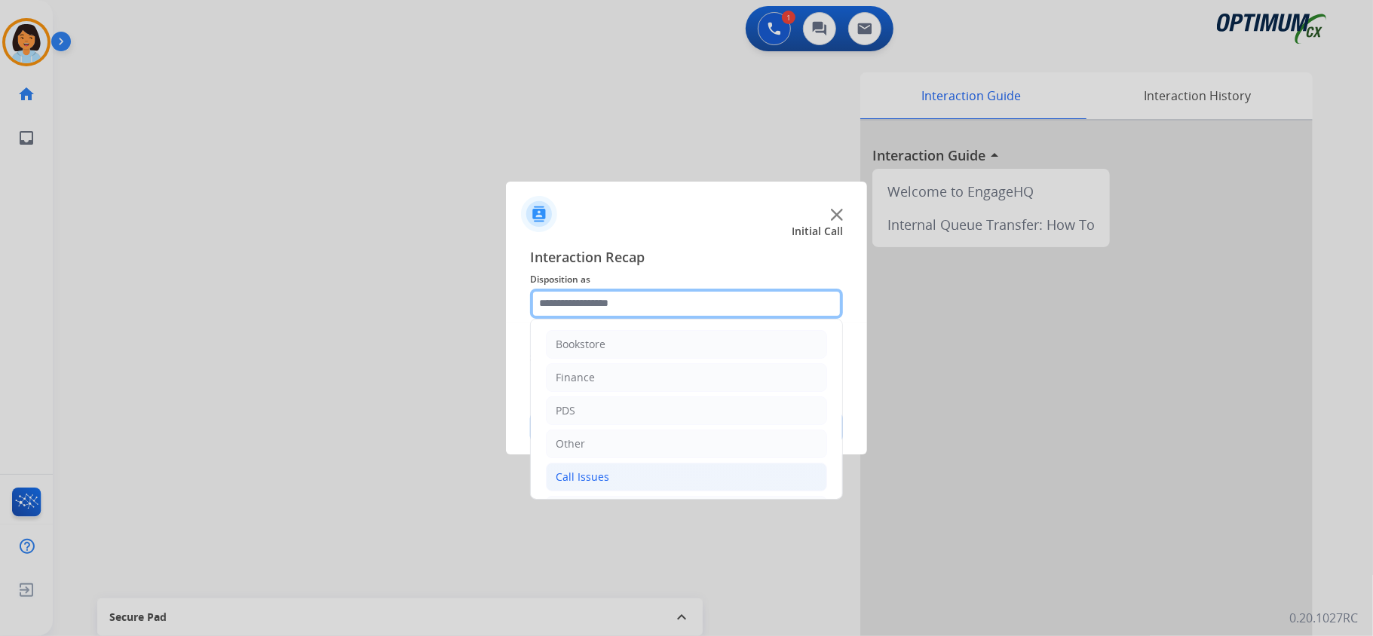
scroll to position [100, 0]
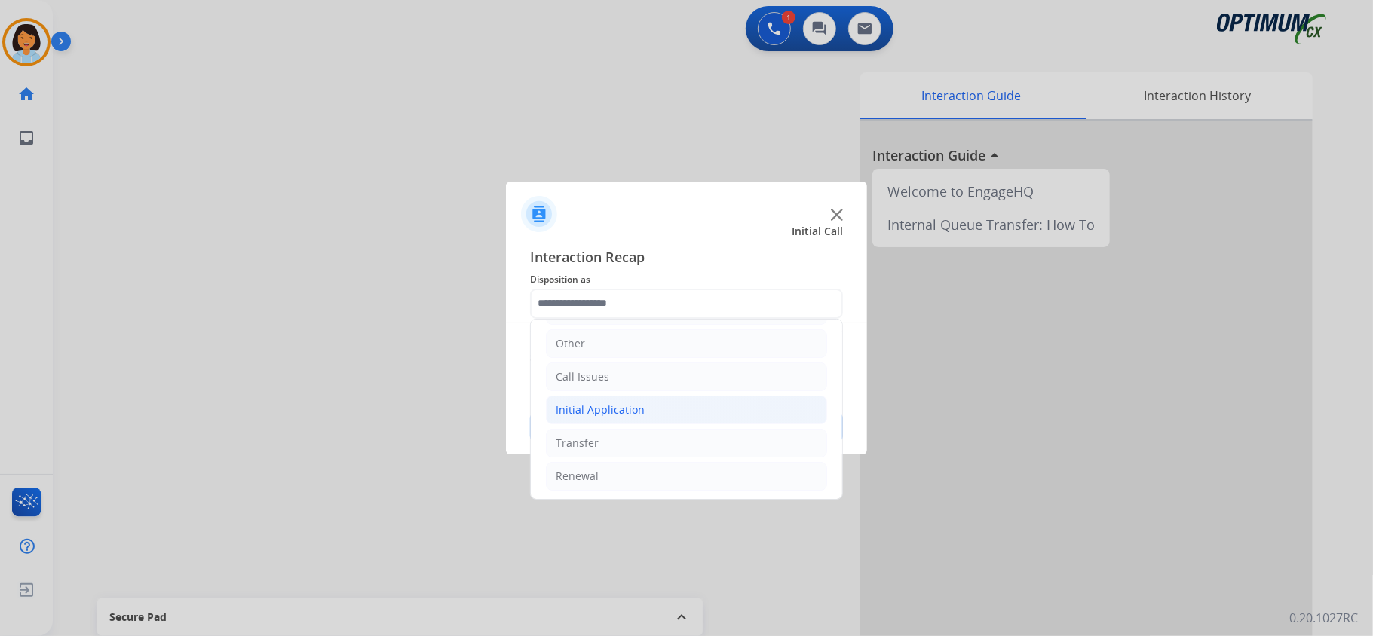
click at [611, 409] on div "Initial Application" at bounding box center [600, 409] width 89 height 15
click at [630, 443] on div "Credential Resend (Initial application)" at bounding box center [681, 443] width 191 height 15
type input "**********"
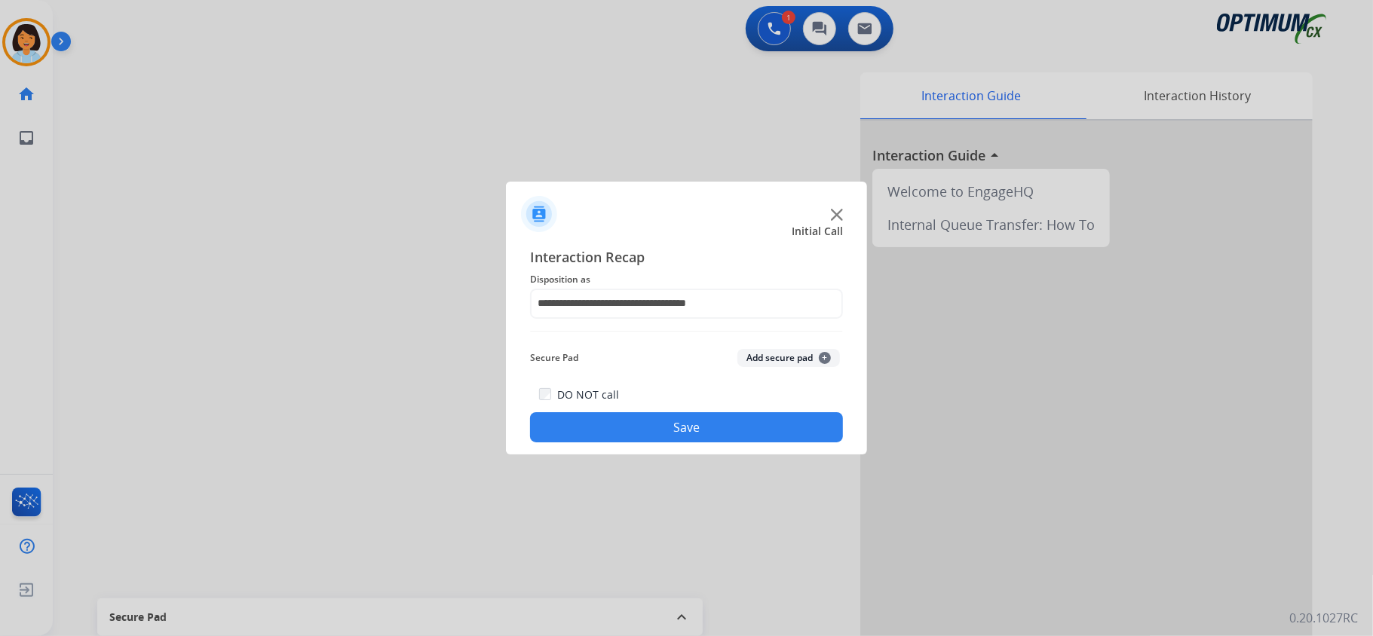
click at [625, 437] on button "Save" at bounding box center [686, 427] width 313 height 30
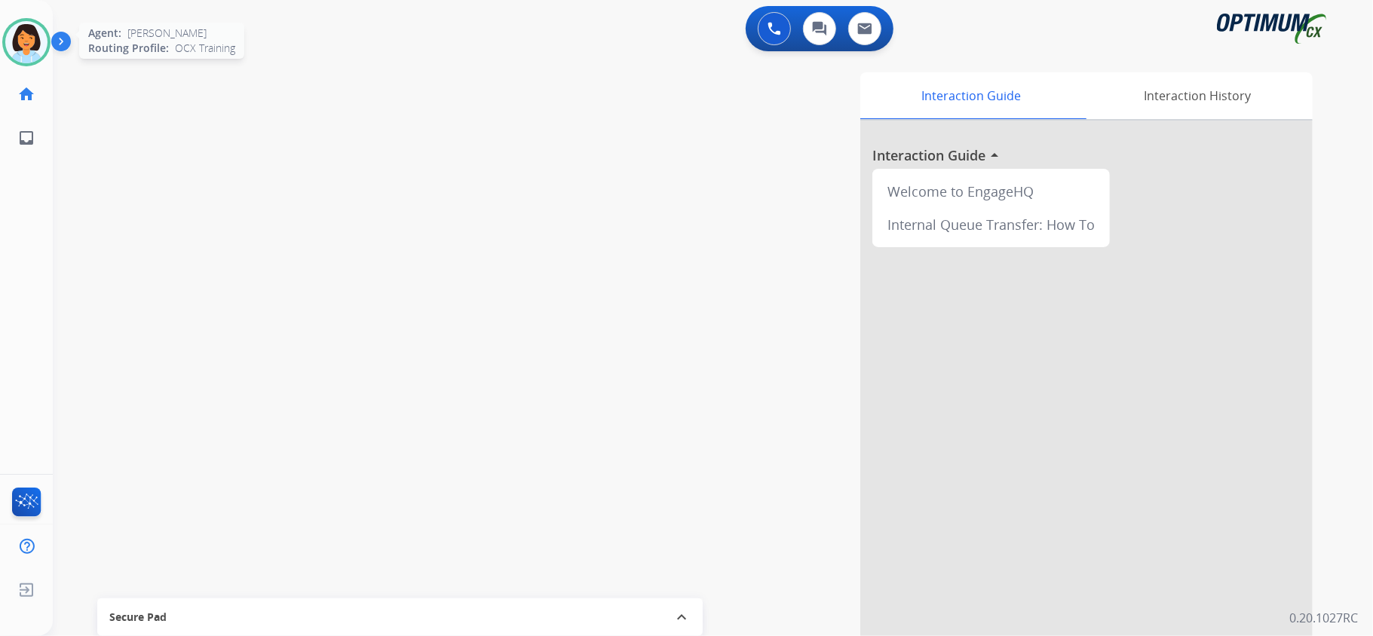
click at [46, 40] on img at bounding box center [26, 42] width 42 height 42
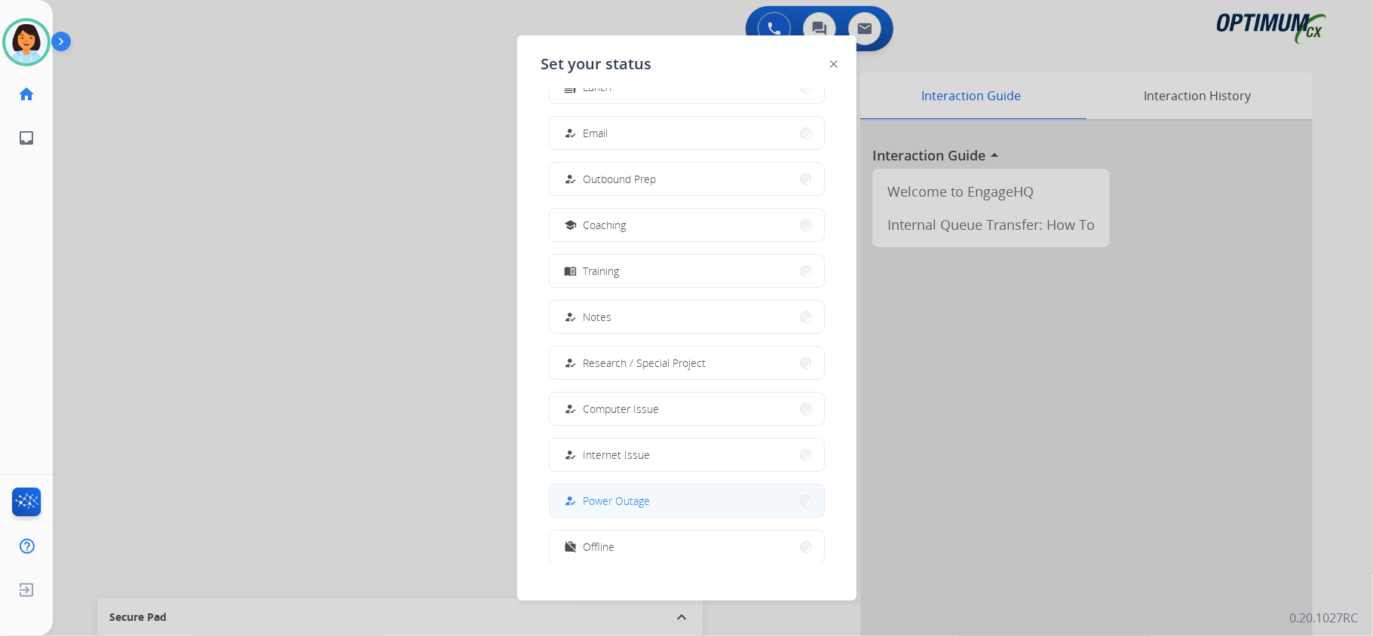
scroll to position [142, 0]
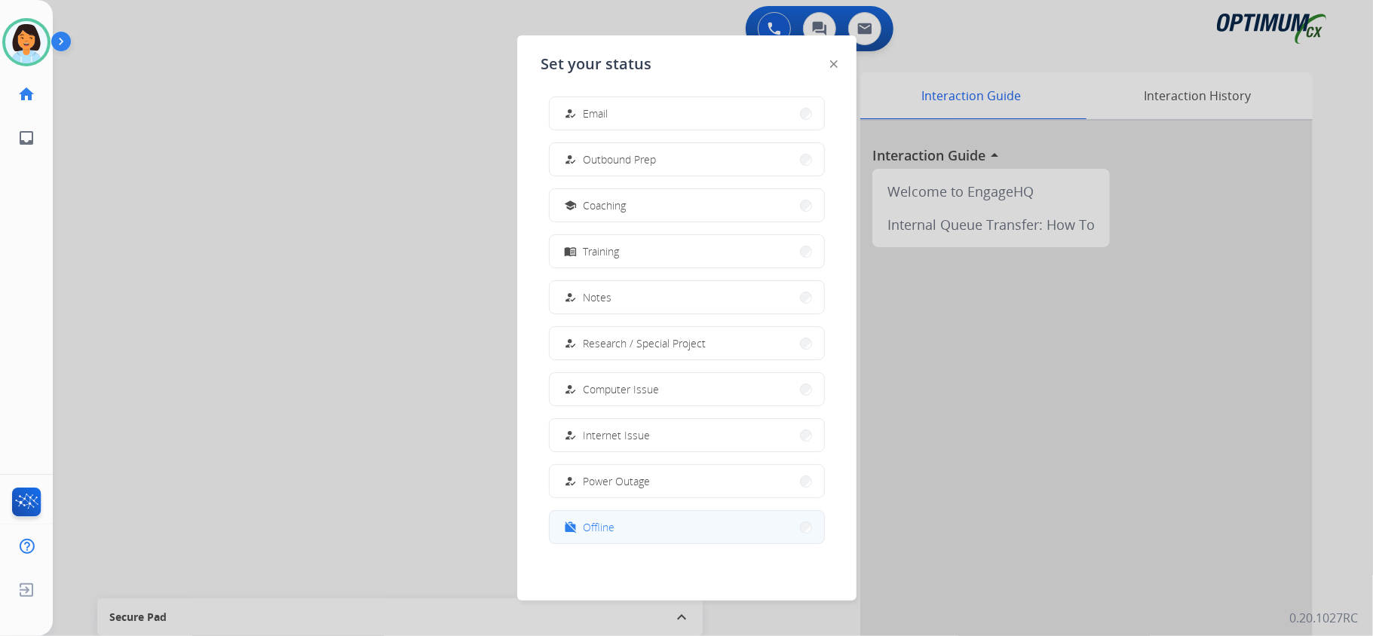
click at [618, 532] on button "work_off Offline" at bounding box center [686, 527] width 274 height 32
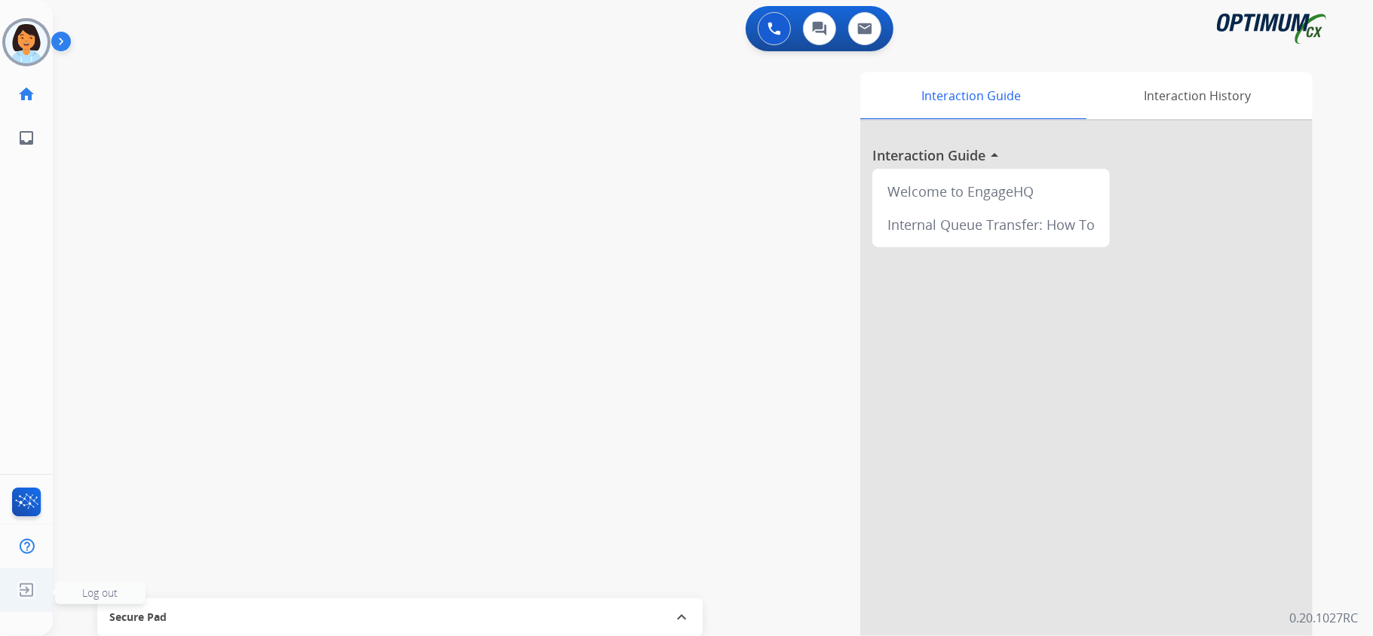
drag, startPoint x: 40, startPoint y: 592, endPoint x: 33, endPoint y: 583, distance: 10.7
click at [35, 586] on ul "Log out Log out" at bounding box center [26, 590] width 53 height 44
click at [18, 589] on ul "Log out Log out" at bounding box center [23, 590] width 53 height 44
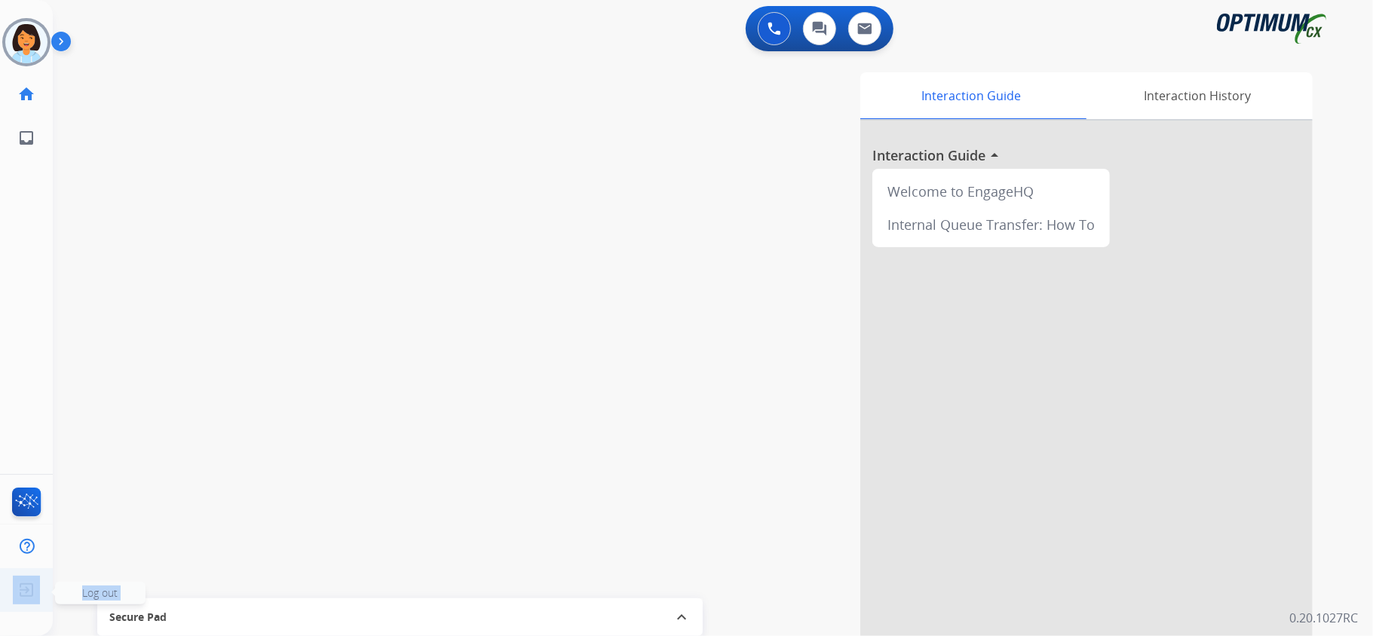
click at [32, 582] on img at bounding box center [26, 590] width 27 height 29
click at [26, 585] on img at bounding box center [26, 590] width 27 height 29
